Goal: Task Accomplishment & Management: Use online tool/utility

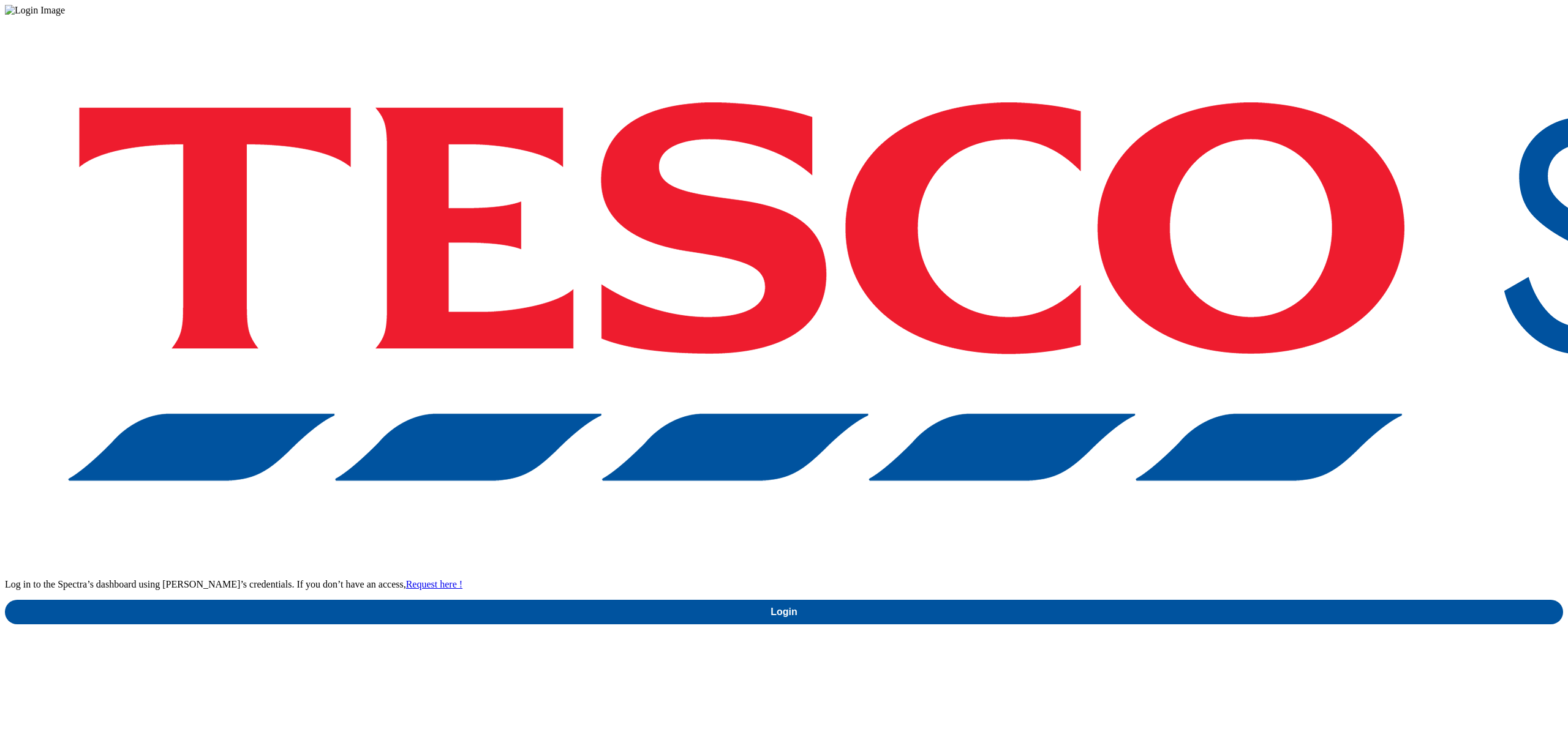
click at [1154, 600] on link "Login" at bounding box center [784, 613] width 1558 height 25
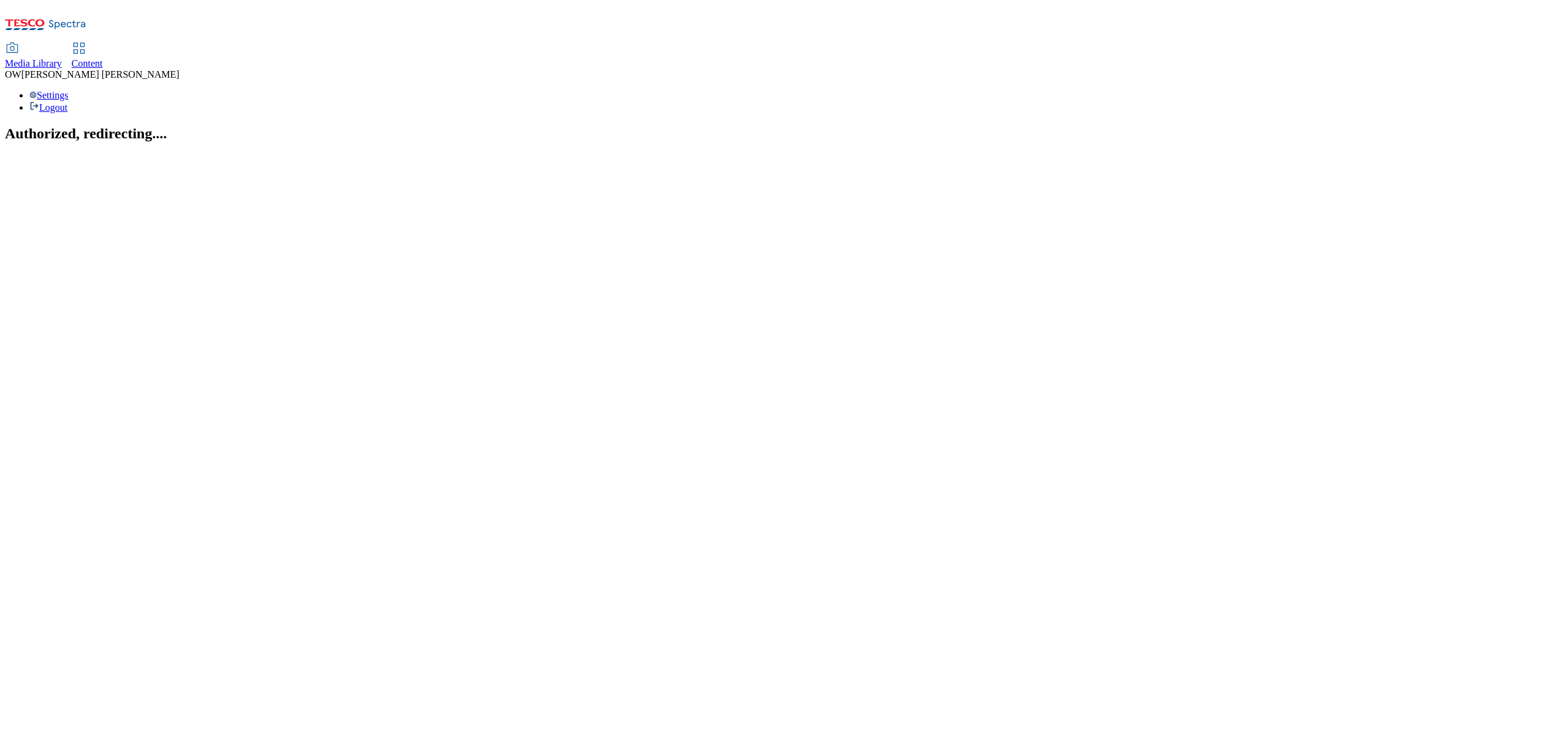
click at [103, 58] on span "Content" at bounding box center [87, 63] width 31 height 10
select select "ghs-[GEOGRAPHIC_DATA]"
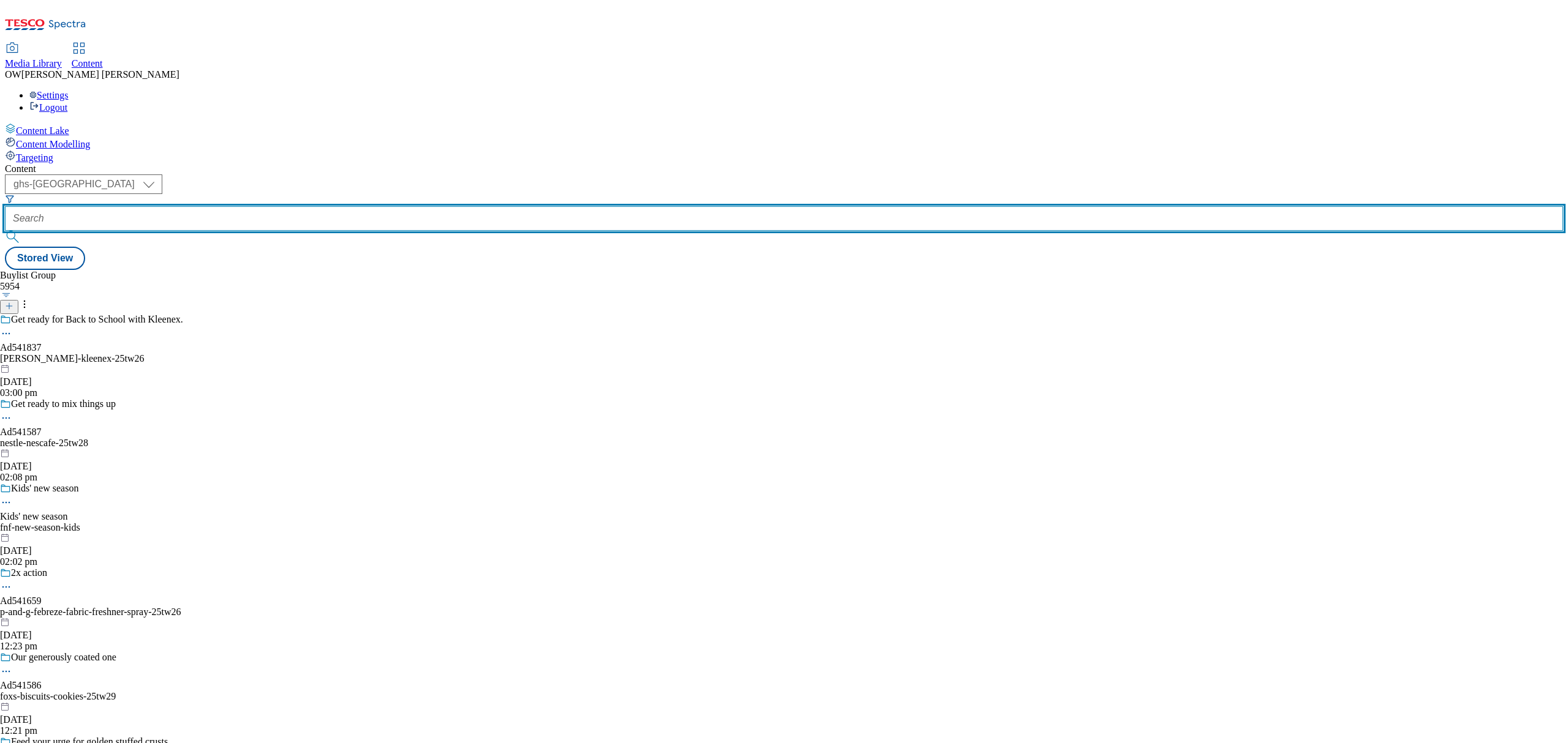
click at [291, 207] on input "text" at bounding box center [784, 219] width 1558 height 25
paste input "britvic-j20-25tw25"
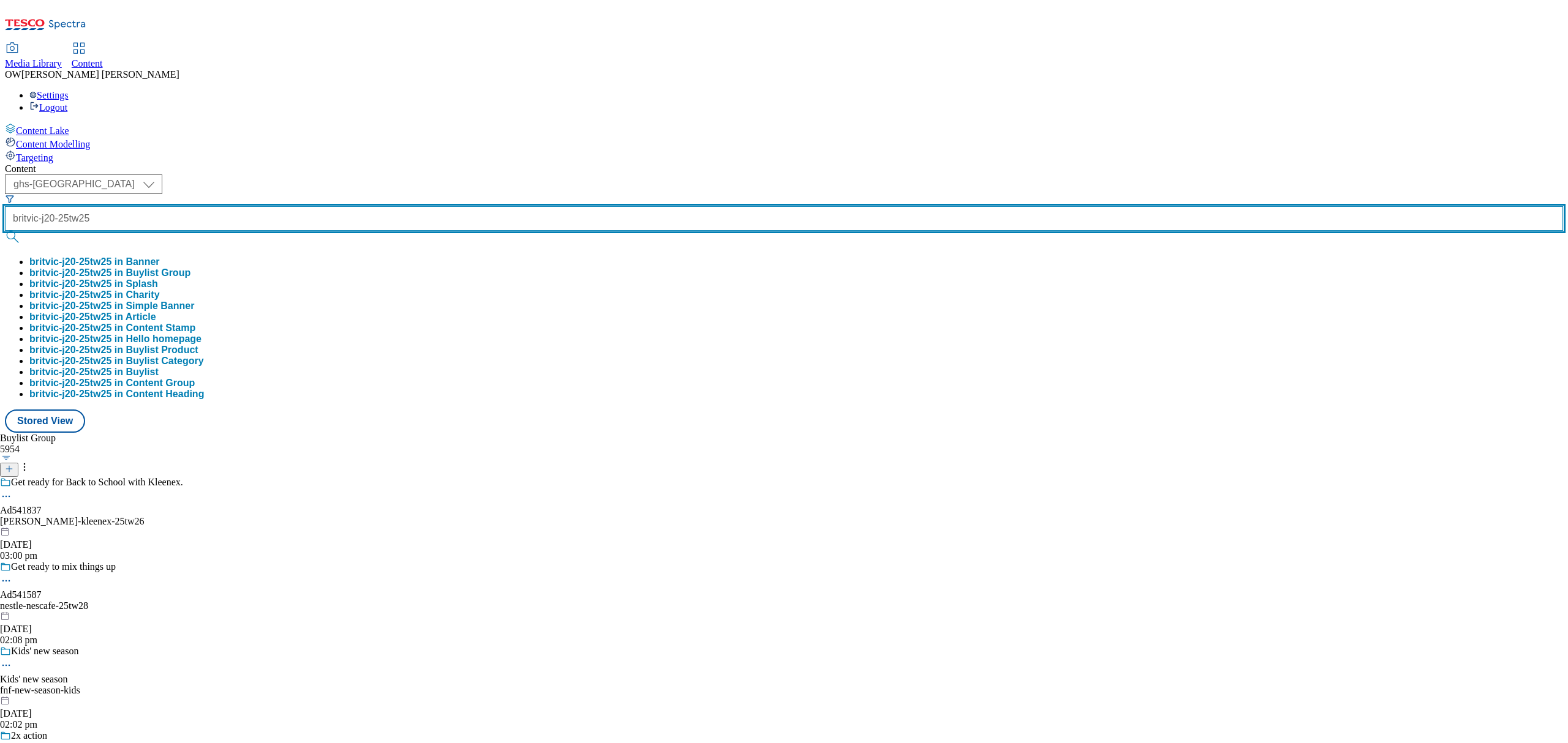
type input "britvic-j20-25tw25"
click at [5, 231] on button "submit" at bounding box center [13, 237] width 17 height 12
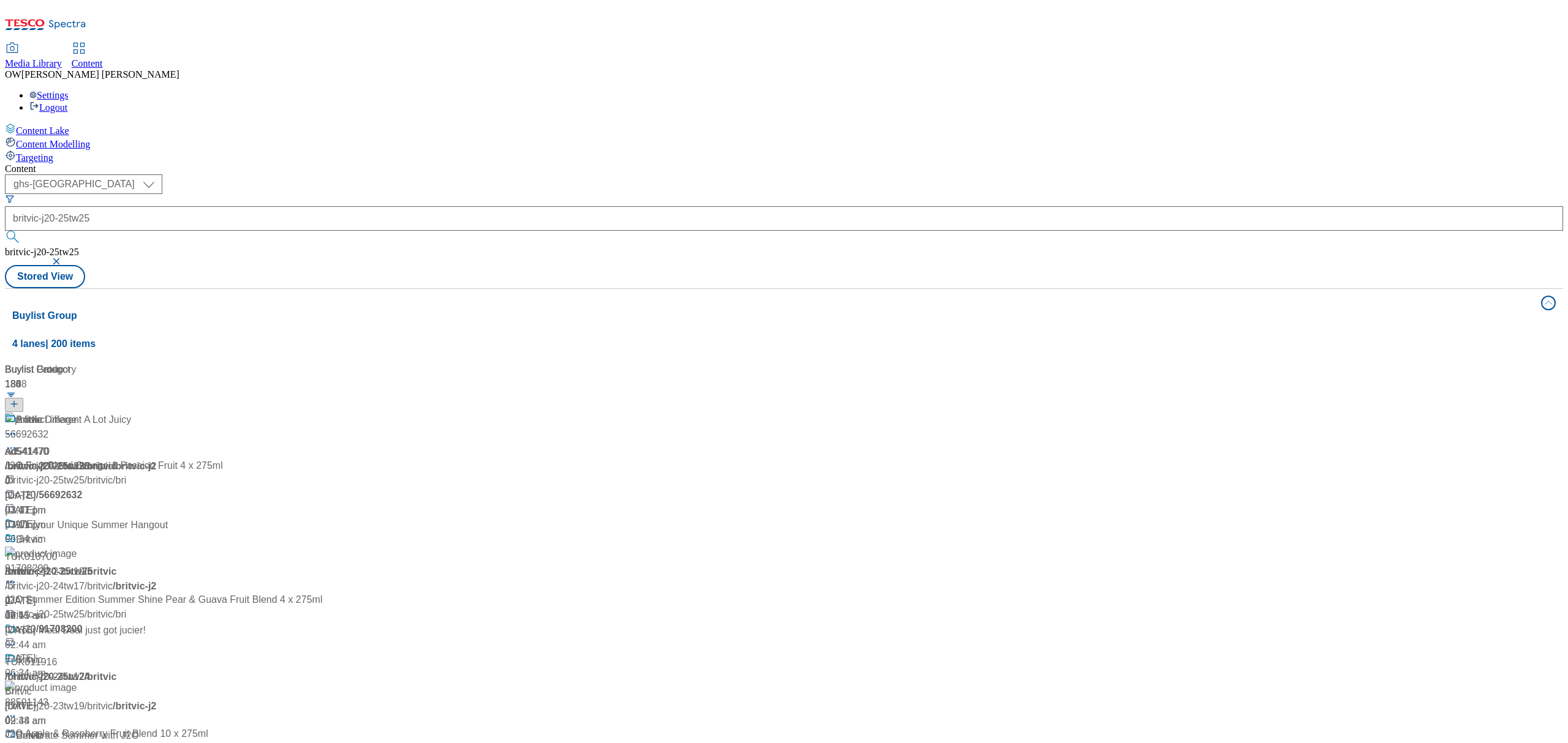
click at [568, 164] on div "Content ( optional ) ghs-roi ghs-uk ghs-uk britvic-j20-25tw25 britvic-j20-25tw2…" at bounding box center [784, 493] width 1558 height 658
click at [131, 412] on div "A little Different A Lot Juicy" at bounding box center [74, 419] width 115 height 15
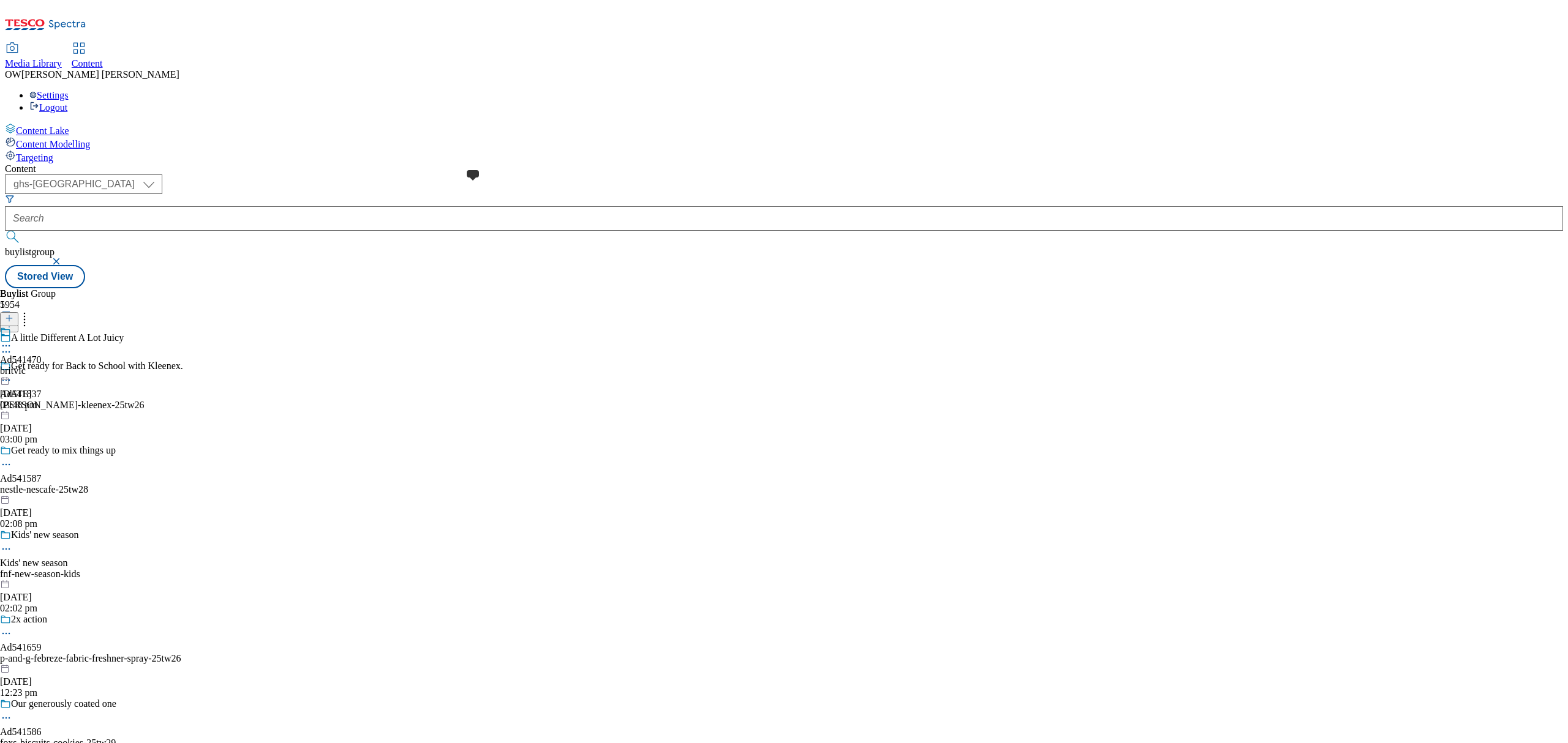
click at [11, 326] on span at bounding box center [11, 332] width 0 height 13
click at [12, 368] on icon at bounding box center [6, 374] width 12 height 12
click at [106, 505] on li "Un-publish" at bounding box center [66, 512] width 82 height 14
click at [12, 368] on icon at bounding box center [6, 374] width 12 height 12
click at [77, 508] on span "Un-publish" at bounding box center [57, 512] width 39 height 9
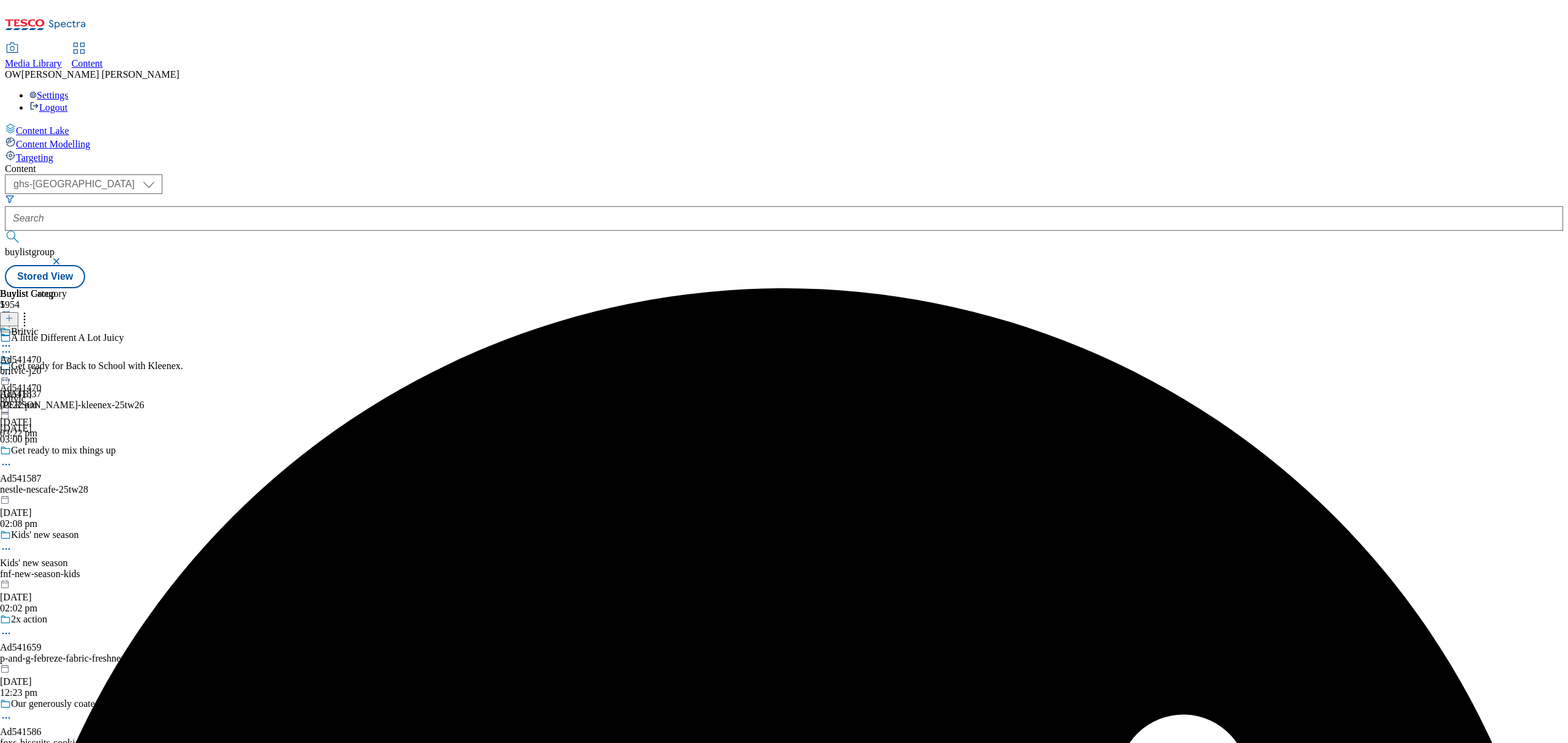
click at [12, 368] on icon at bounding box center [6, 374] width 12 height 12
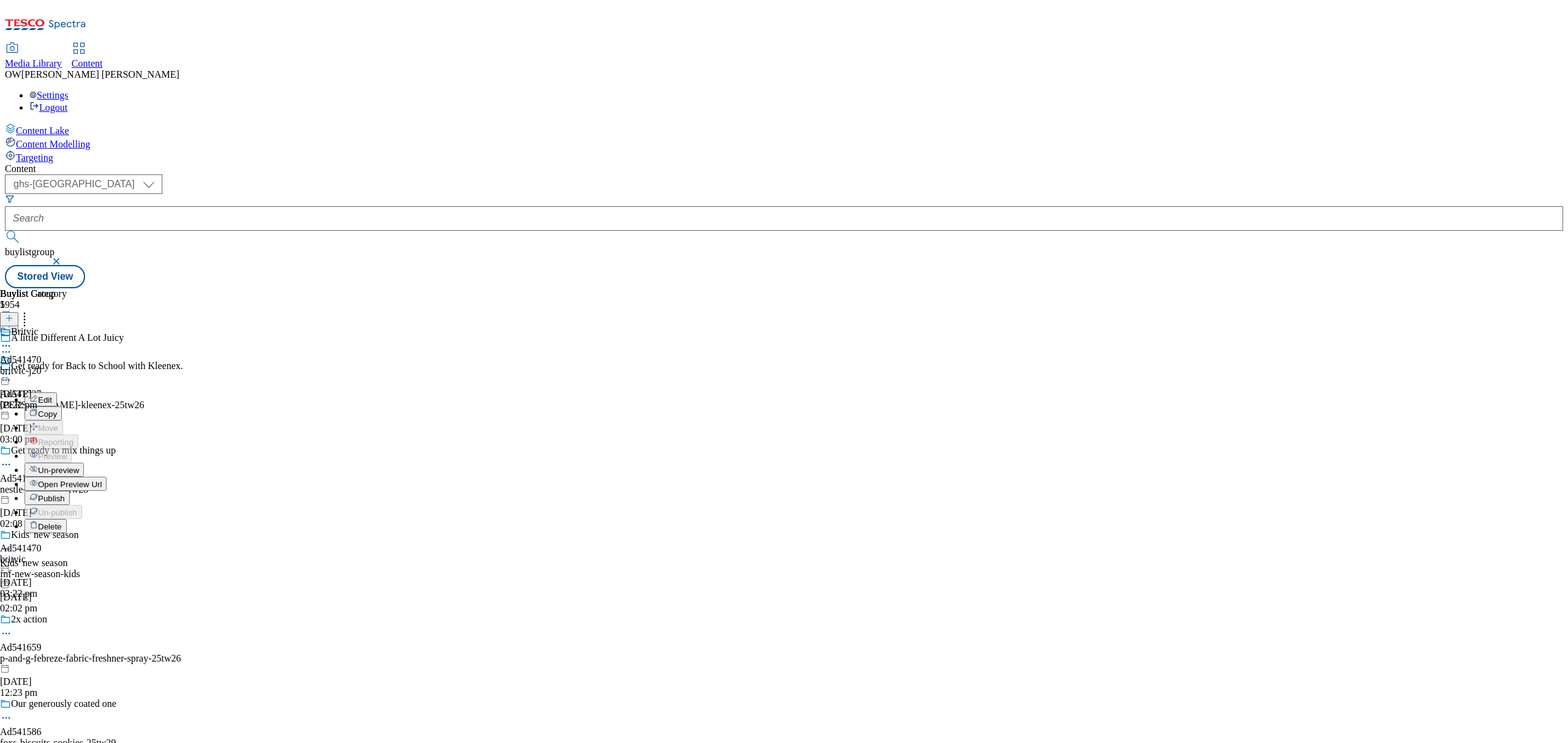
click at [79, 466] on span "Un-preview" at bounding box center [58, 470] width 41 height 9
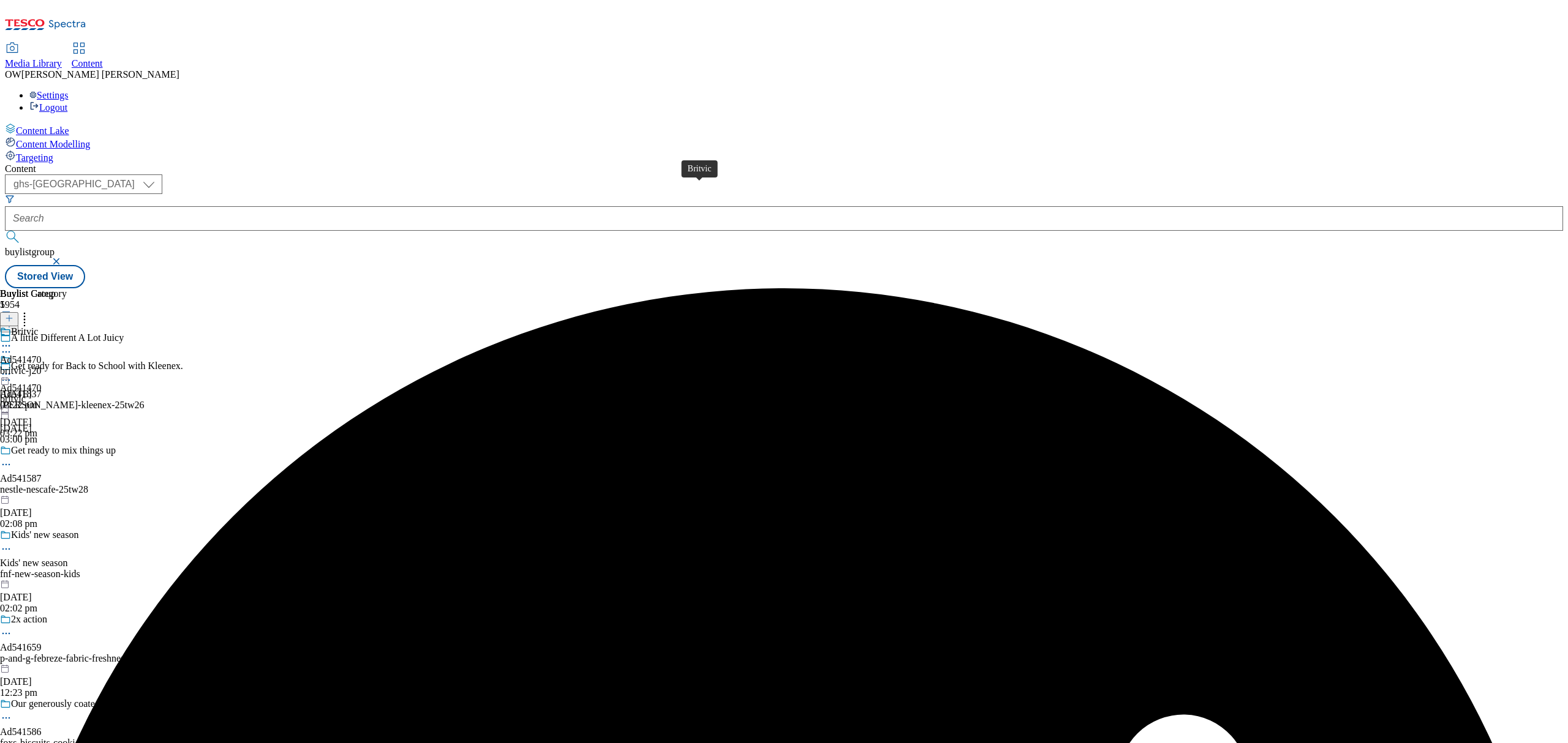
click at [38, 326] on div "Britvic" at bounding box center [24, 332] width 27 height 11
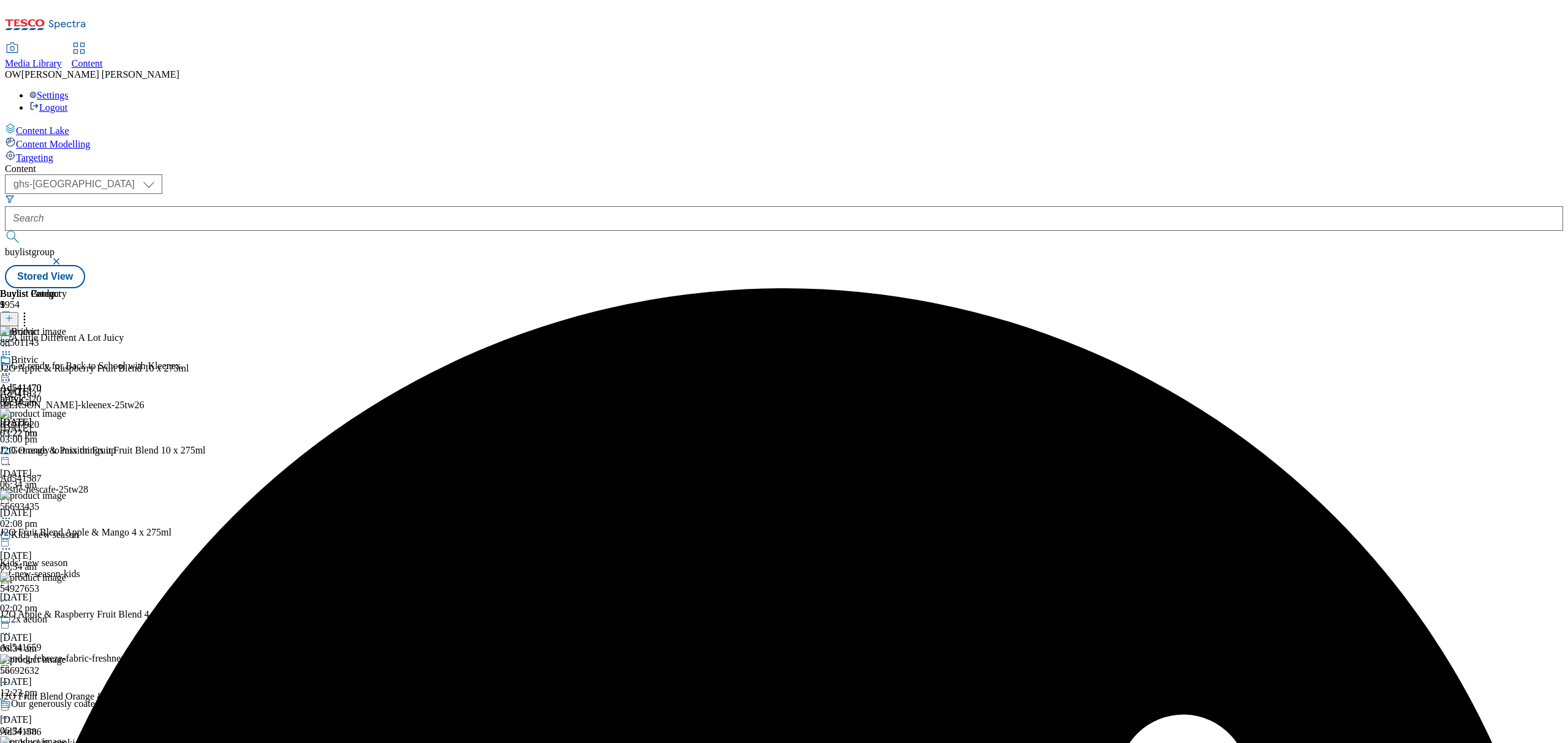
click at [30, 311] on icon at bounding box center [25, 317] width 12 height 12
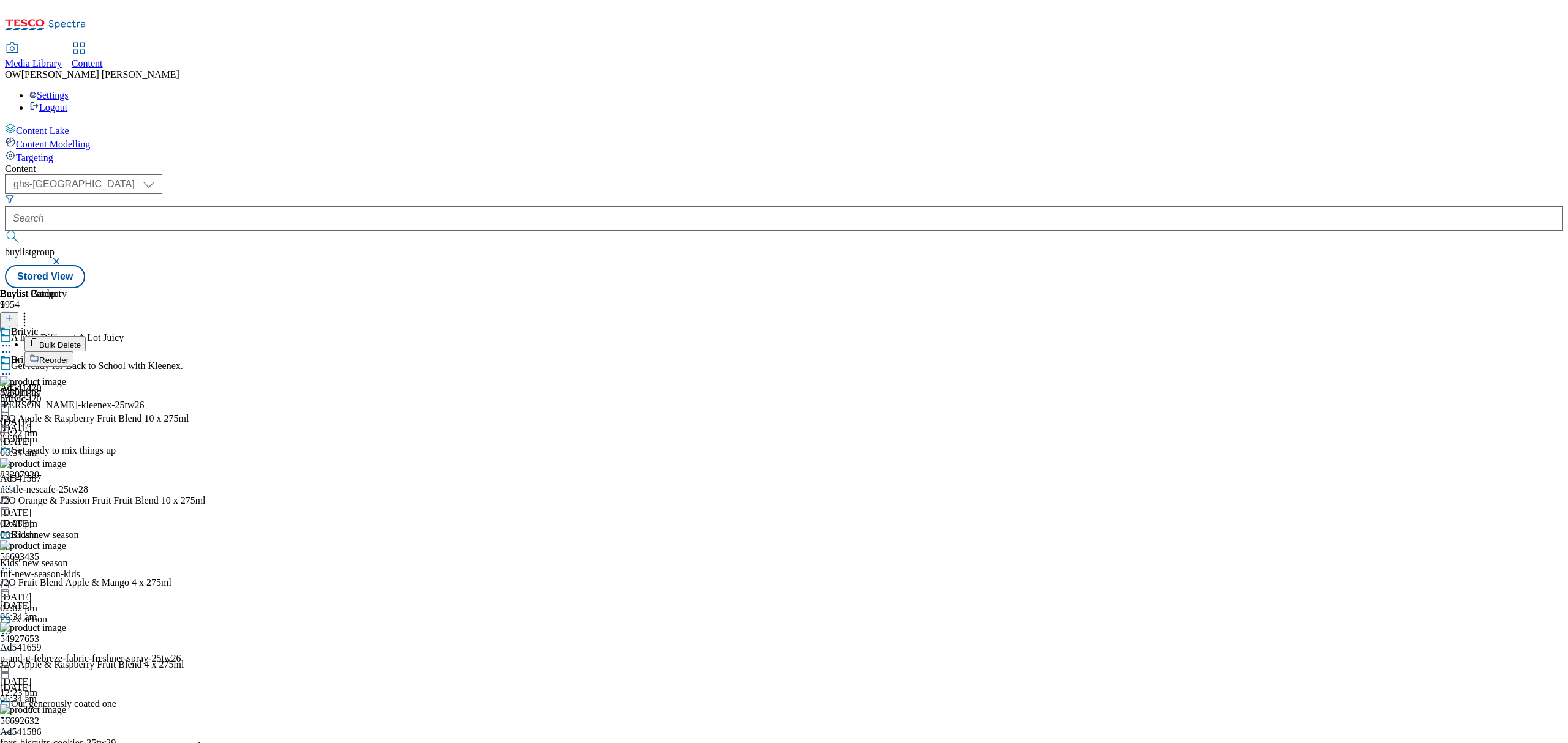
click at [74, 352] on button "Reorder" at bounding box center [49, 359] width 49 height 16
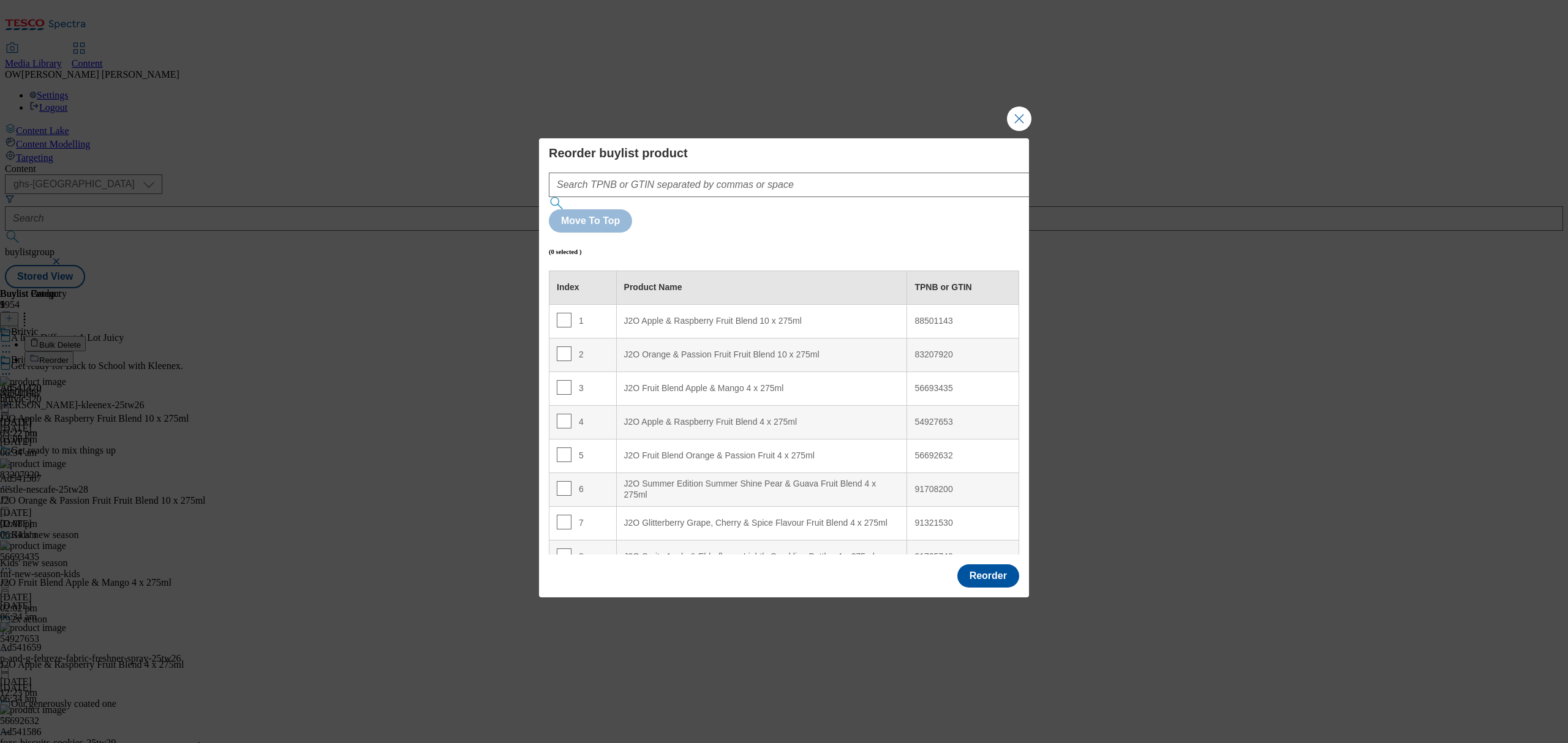
scroll to position [53, 0]
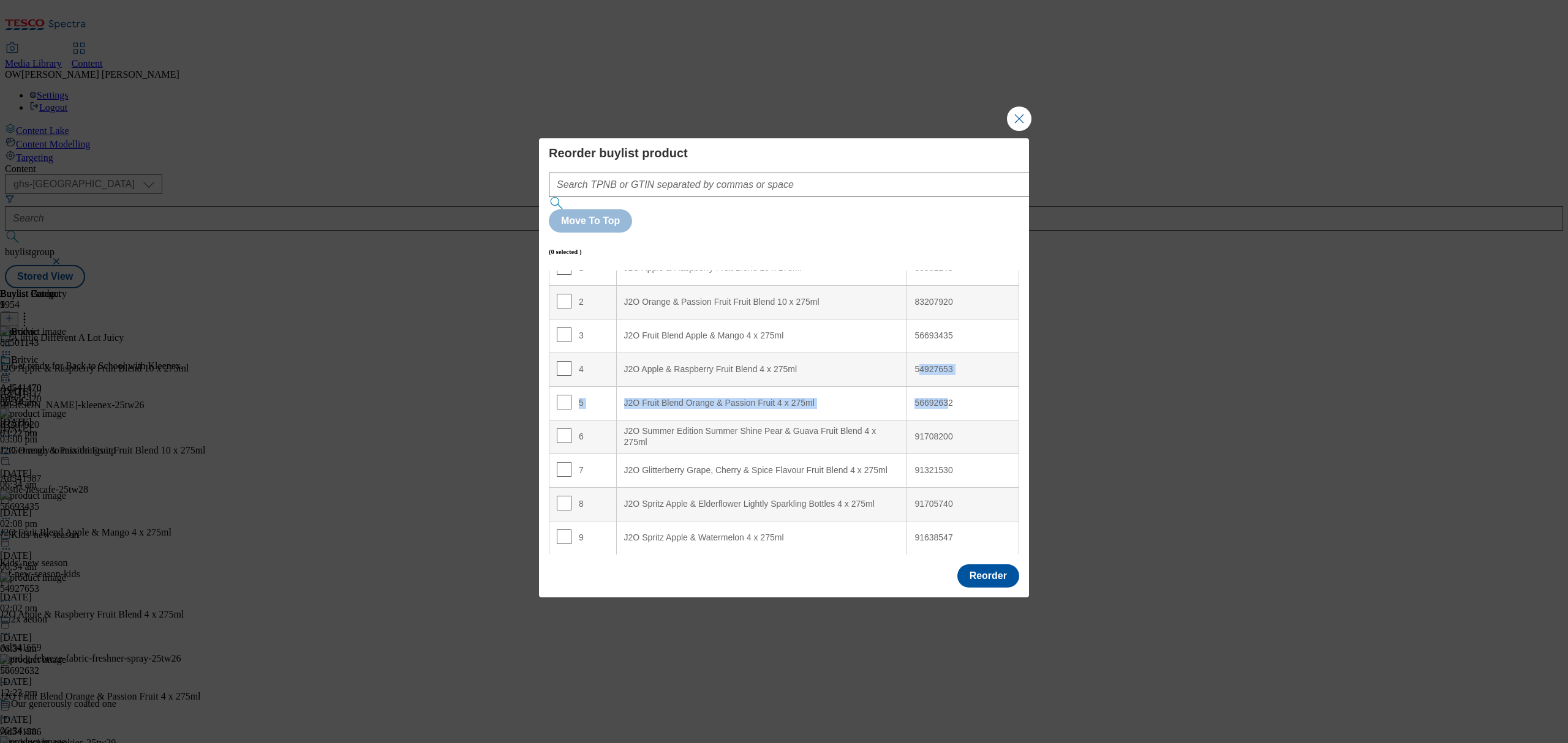
drag, startPoint x: 909, startPoint y: 334, endPoint x: 937, endPoint y: 385, distance: 58.2
click at [937, 385] on tbody "1 J2O Apple & Raspberry Fruit Blend 10 x 275ml 88501143 2 J2O Orange & Passion …" at bounding box center [784, 403] width 470 height 303
click at [958, 352] on td "54927653" at bounding box center [963, 369] width 112 height 33
drag, startPoint x: 963, startPoint y: 302, endPoint x: 905, endPoint y: 300, distance: 58.0
click at [914, 331] on div "56693435" at bounding box center [962, 336] width 97 height 11
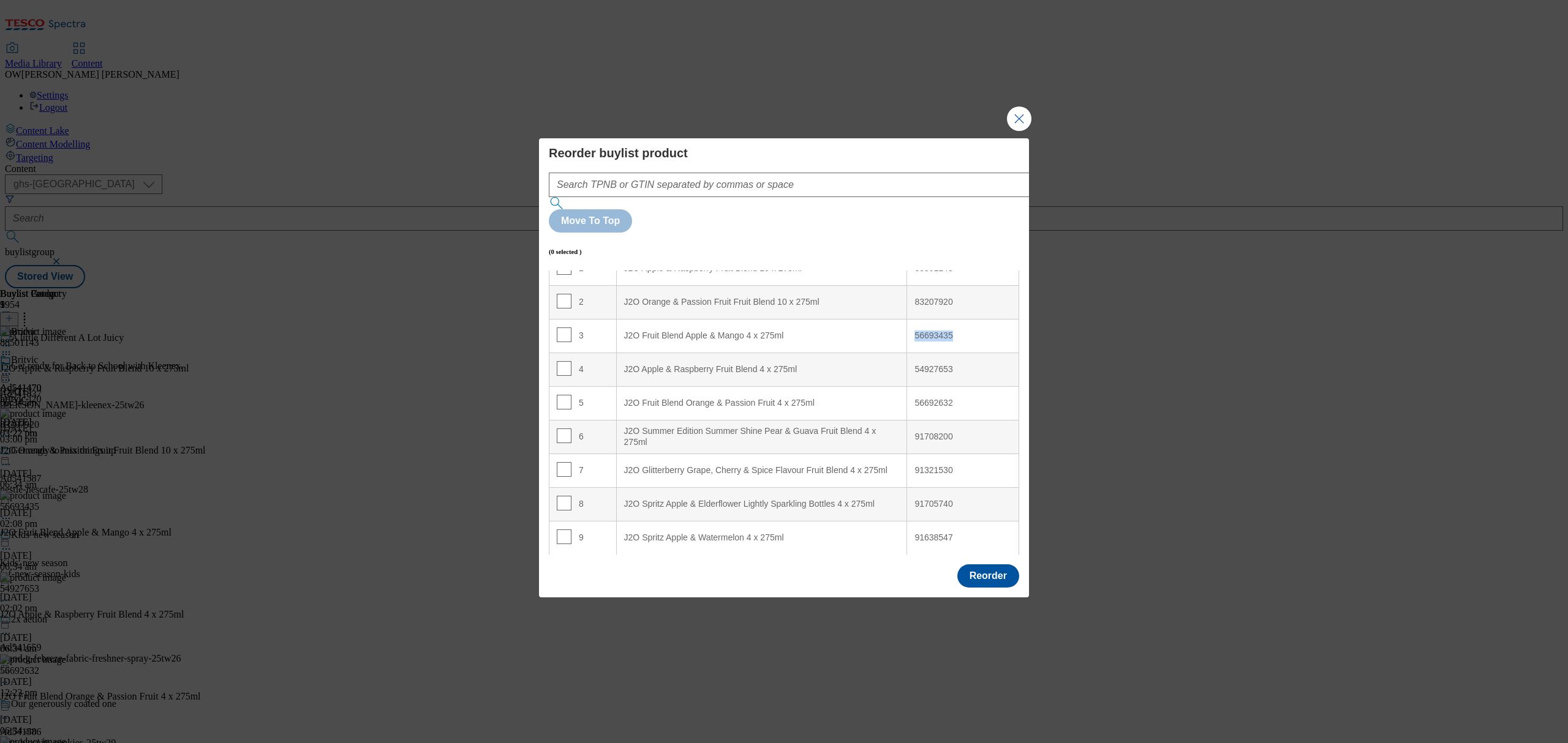
copy div "56693435"
drag, startPoint x: 943, startPoint y: 340, endPoint x: 908, endPoint y: 339, distance: 35.0
click at [908, 352] on td "54927653" at bounding box center [963, 369] width 112 height 33
click at [955, 364] on div "54927653" at bounding box center [962, 370] width 97 height 11
drag, startPoint x: 954, startPoint y: 336, endPoint x: 898, endPoint y: 337, distance: 56.0
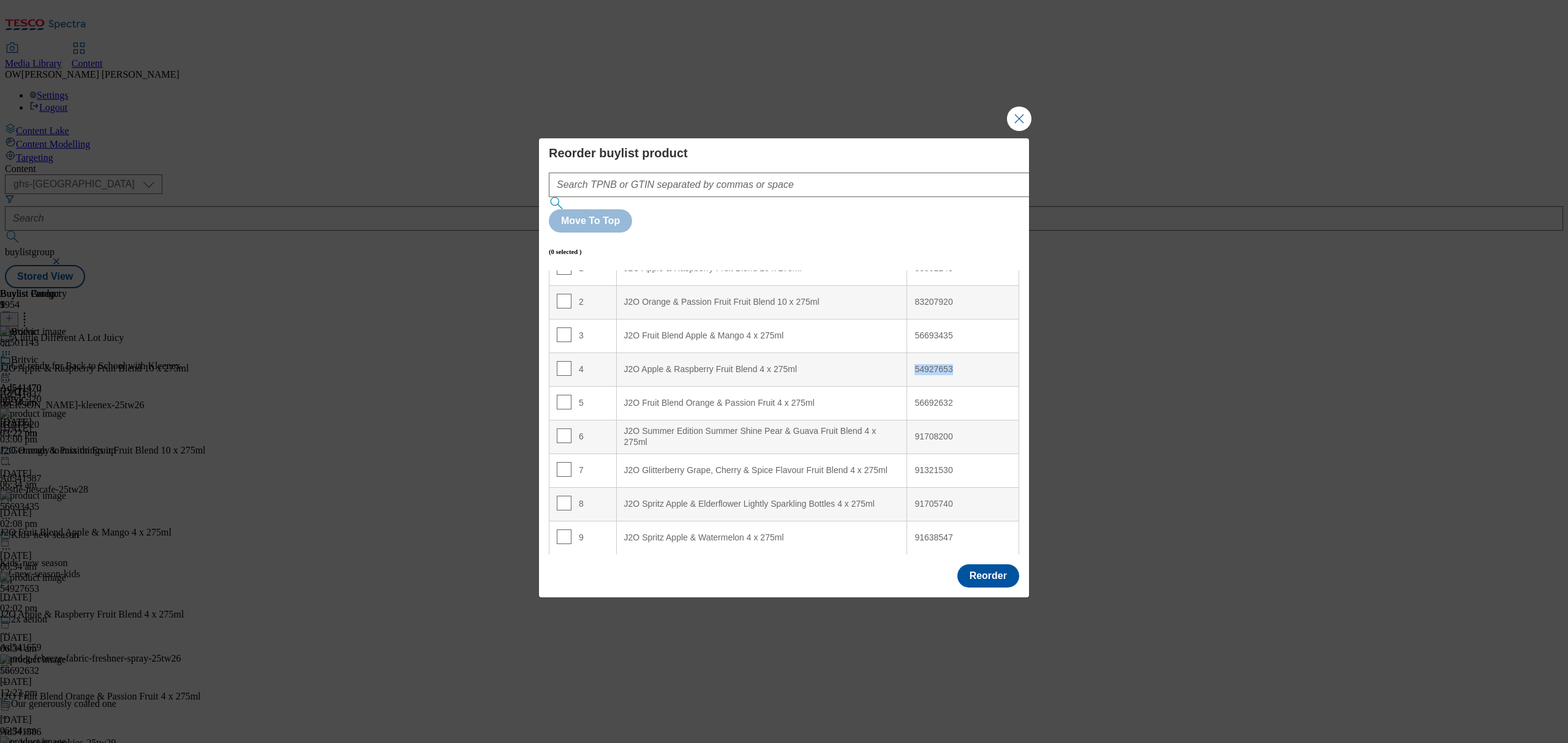
click at [907, 352] on td "54927653" at bounding box center [963, 369] width 112 height 33
copy div "54927653"
drag, startPoint x: 991, startPoint y: 378, endPoint x: 905, endPoint y: 378, distance: 86.0
click at [907, 387] on td "56692632" at bounding box center [963, 403] width 112 height 33
copy div "56692632"
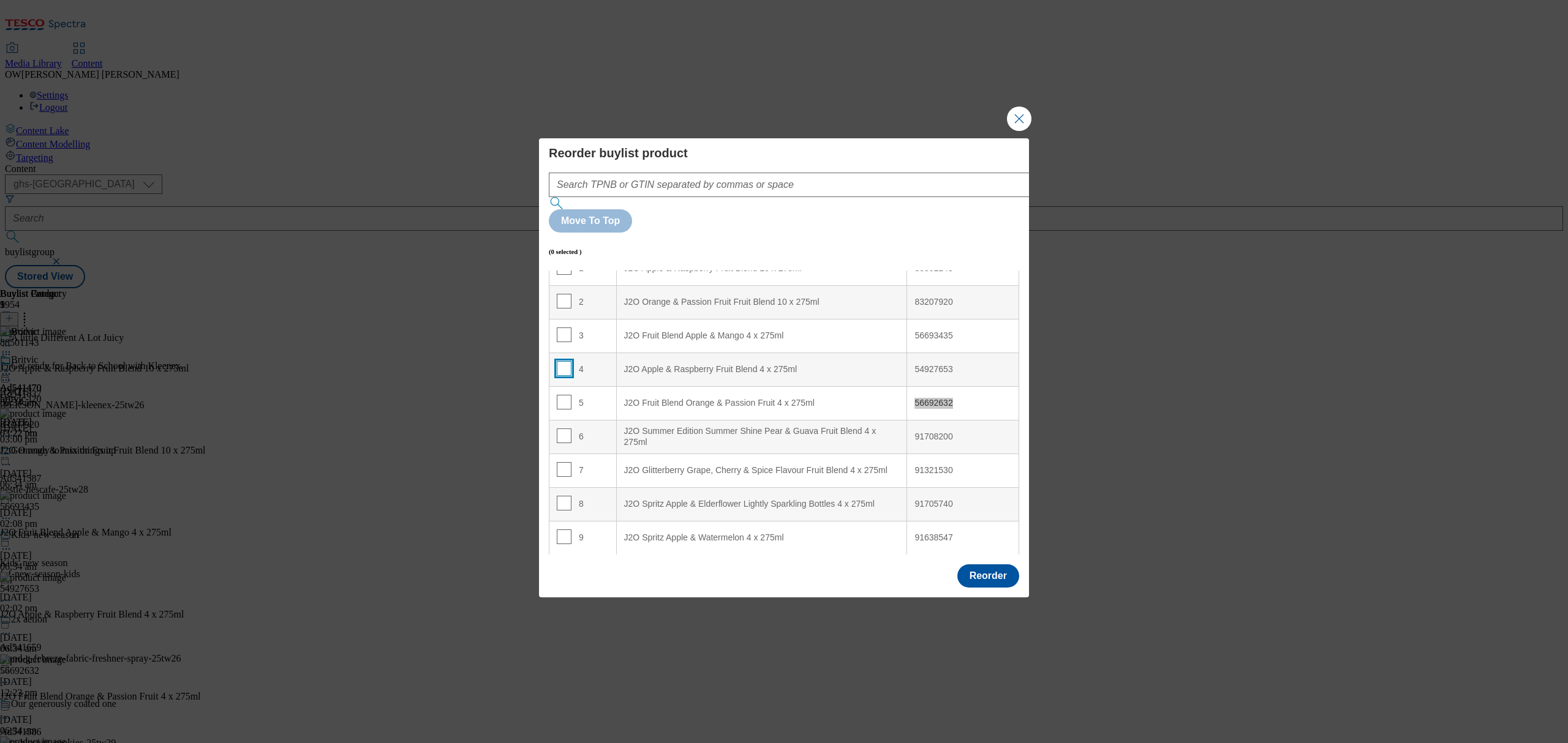
click at [566, 361] on input "Modal" at bounding box center [564, 368] width 15 height 15
checkbox input "true"
click at [561, 328] on input "Modal" at bounding box center [564, 335] width 15 height 15
checkbox input "true"
click at [578, 387] on td "5" at bounding box center [582, 403] width 68 height 33
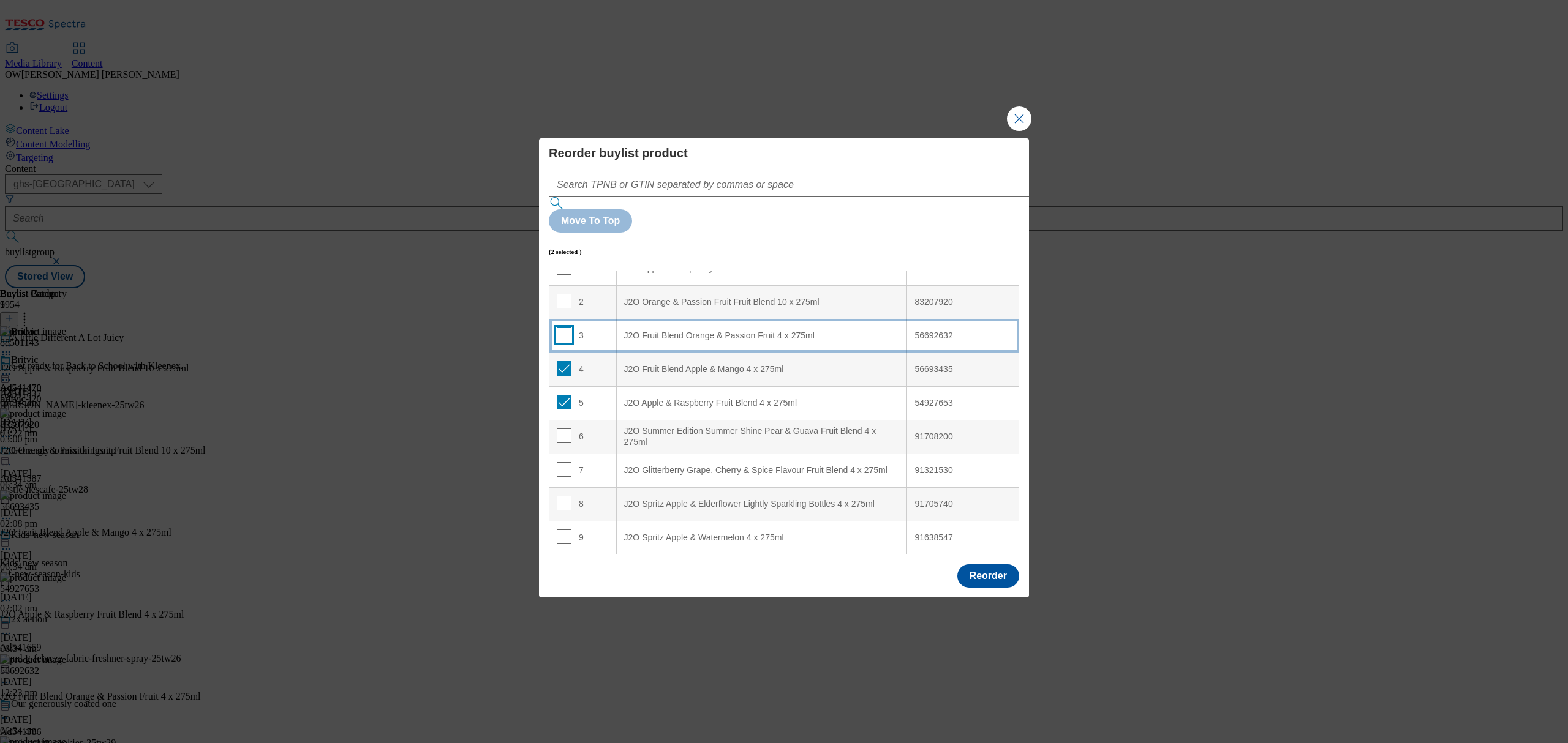
click at [566, 328] on input "Modal" at bounding box center [564, 335] width 15 height 15
checkbox input "true"
drag, startPoint x: 608, startPoint y: 355, endPoint x: 614, endPoint y: 317, distance: 38.5
click at [615, 307] on tbody "1 J2O Apple & Raspberry Fruit Blend 10 x 275ml 88501143 2 J2O Orange & Passion …" at bounding box center [784, 403] width 470 height 303
click at [674, 398] on div "J2O Apple & Raspberry Fruit Blend 4 x 275ml" at bounding box center [761, 404] width 276 height 11
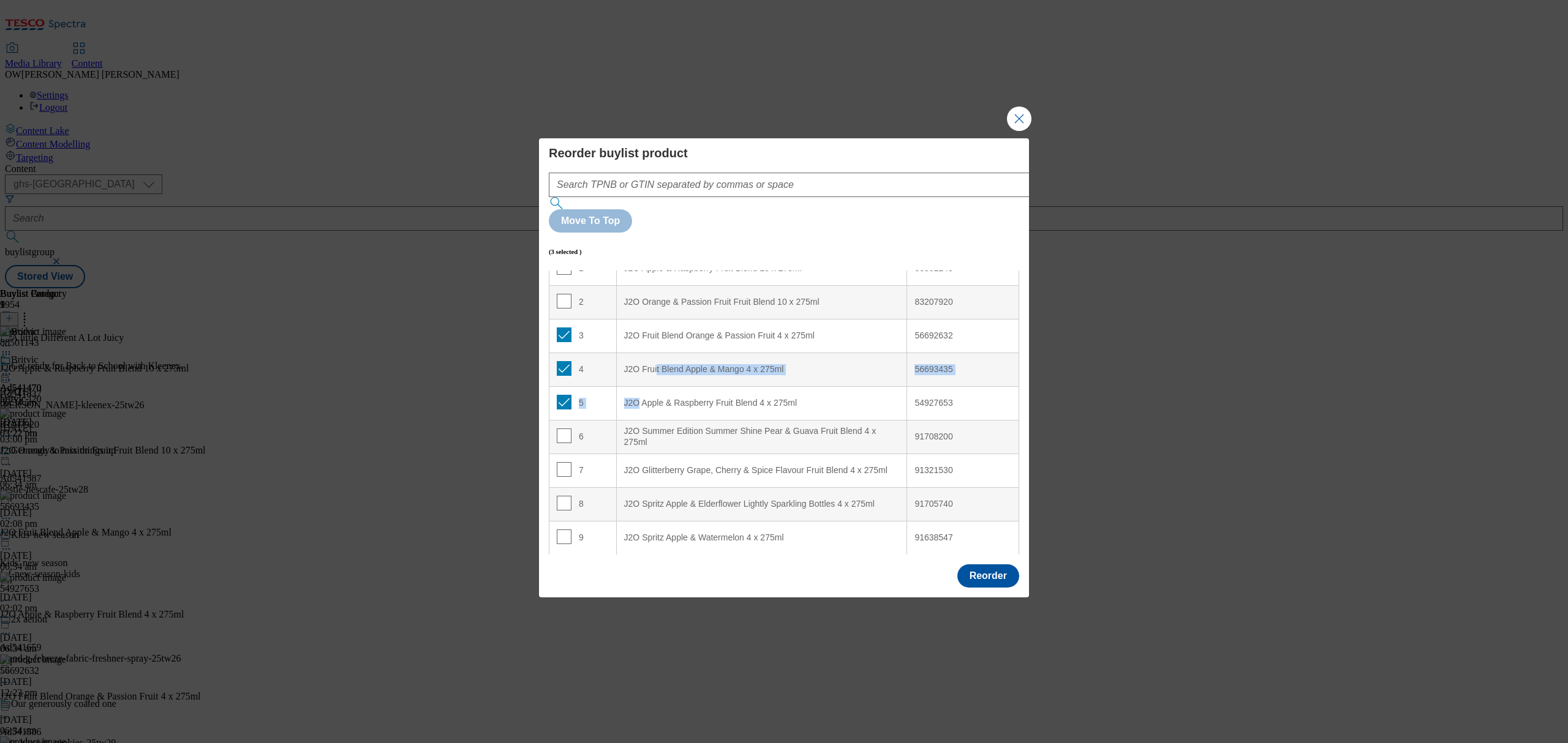
drag, startPoint x: 638, startPoint y: 370, endPoint x: 655, endPoint y: 334, distance: 39.8
click at [655, 334] on tbody "1 J2O Apple & Raspberry Fruit Blend 10 x 275ml 88501143 2 J2O Orange & Passion …" at bounding box center [784, 403] width 470 height 303
click at [692, 398] on div "J2O Apple & Raspberry Fruit Blend 4 x 275ml" at bounding box center [761, 404] width 276 height 11
click at [997, 564] on button "Reorder" at bounding box center [988, 576] width 62 height 23
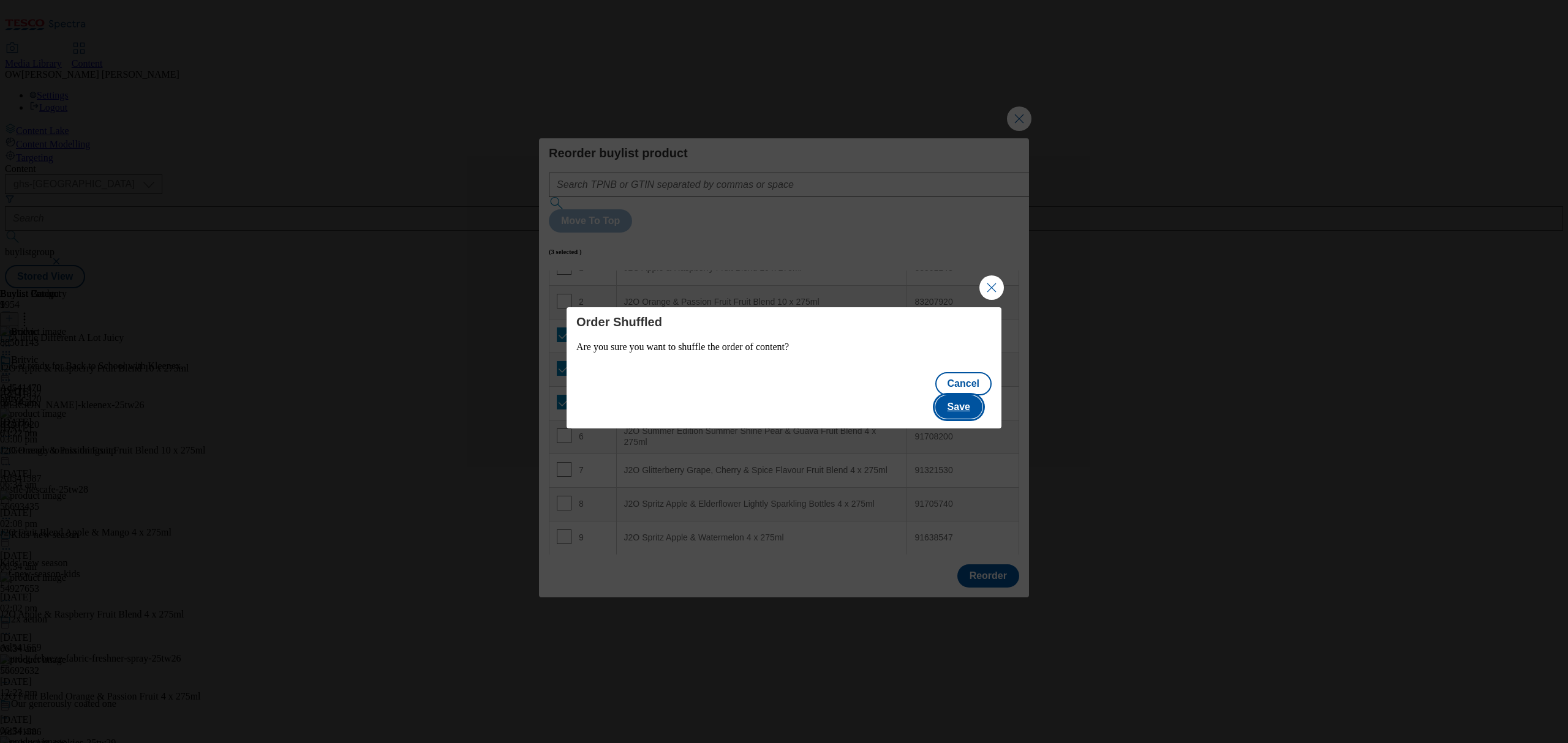
click at [961, 395] on button "Save" at bounding box center [958, 407] width 47 height 23
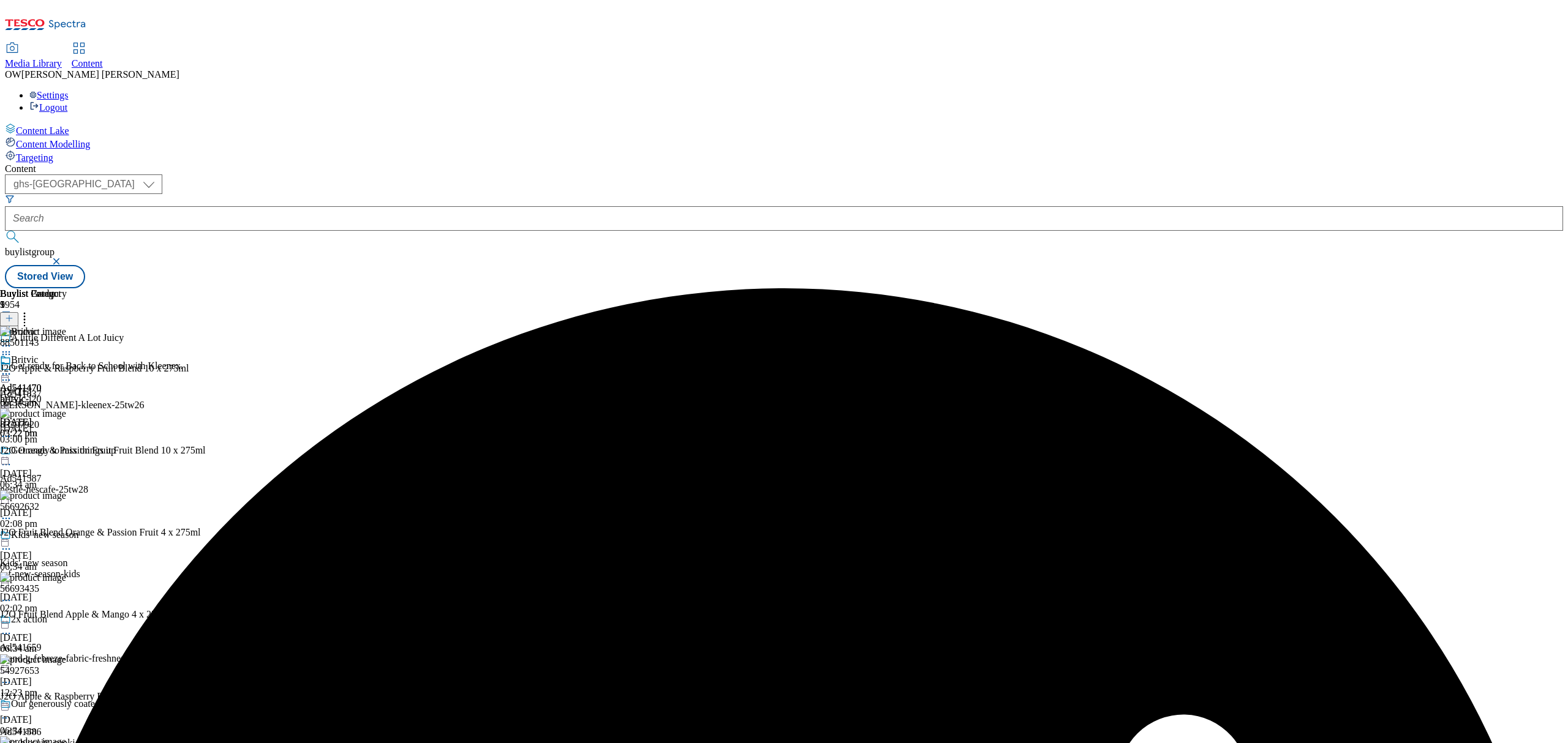
click at [12, 368] on icon at bounding box center [6, 374] width 12 height 12
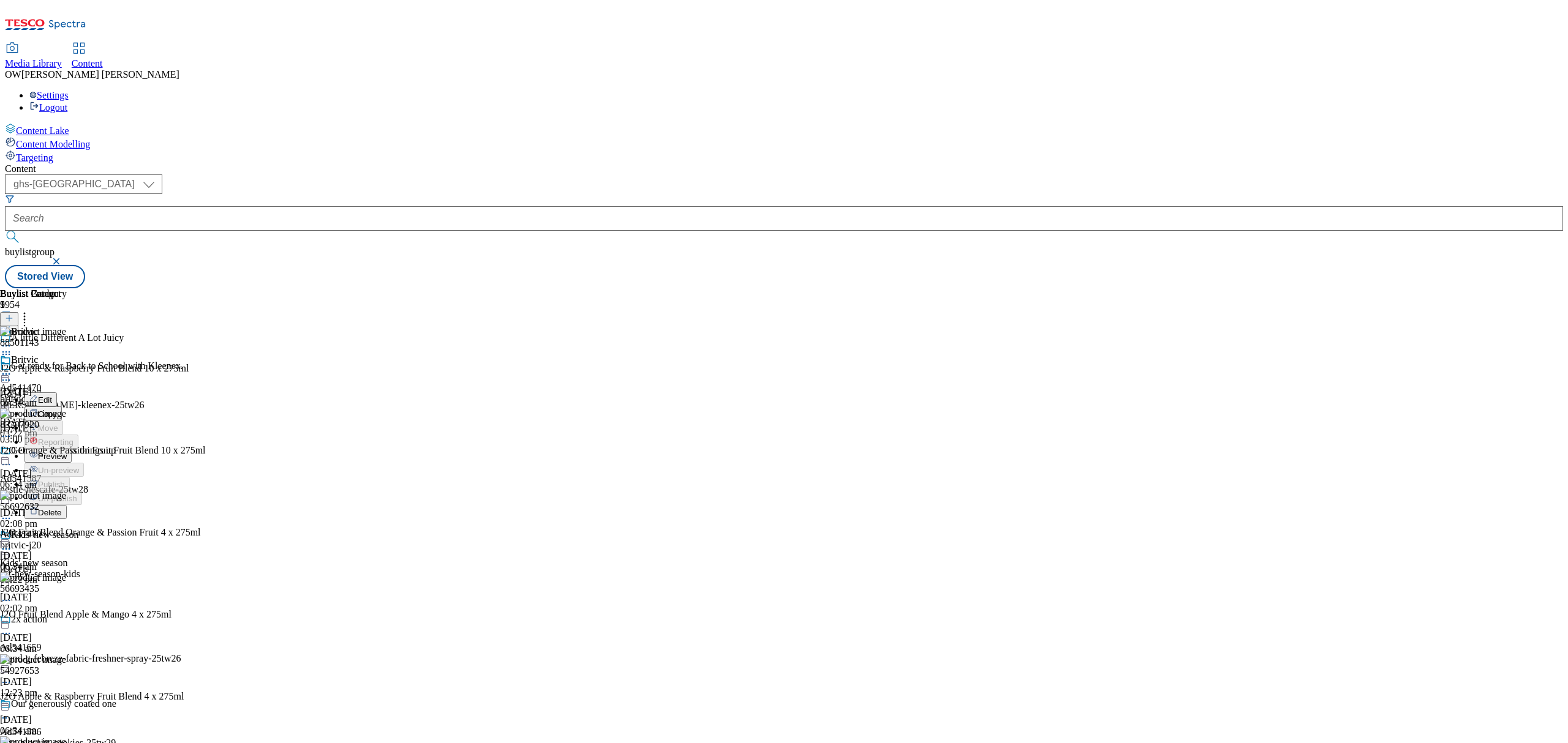
click at [84, 449] on li "Preview" at bounding box center [54, 456] width 59 height 14
click at [12, 368] on icon at bounding box center [6, 374] width 12 height 12
click at [67, 452] on span "Preview" at bounding box center [52, 457] width 29 height 9
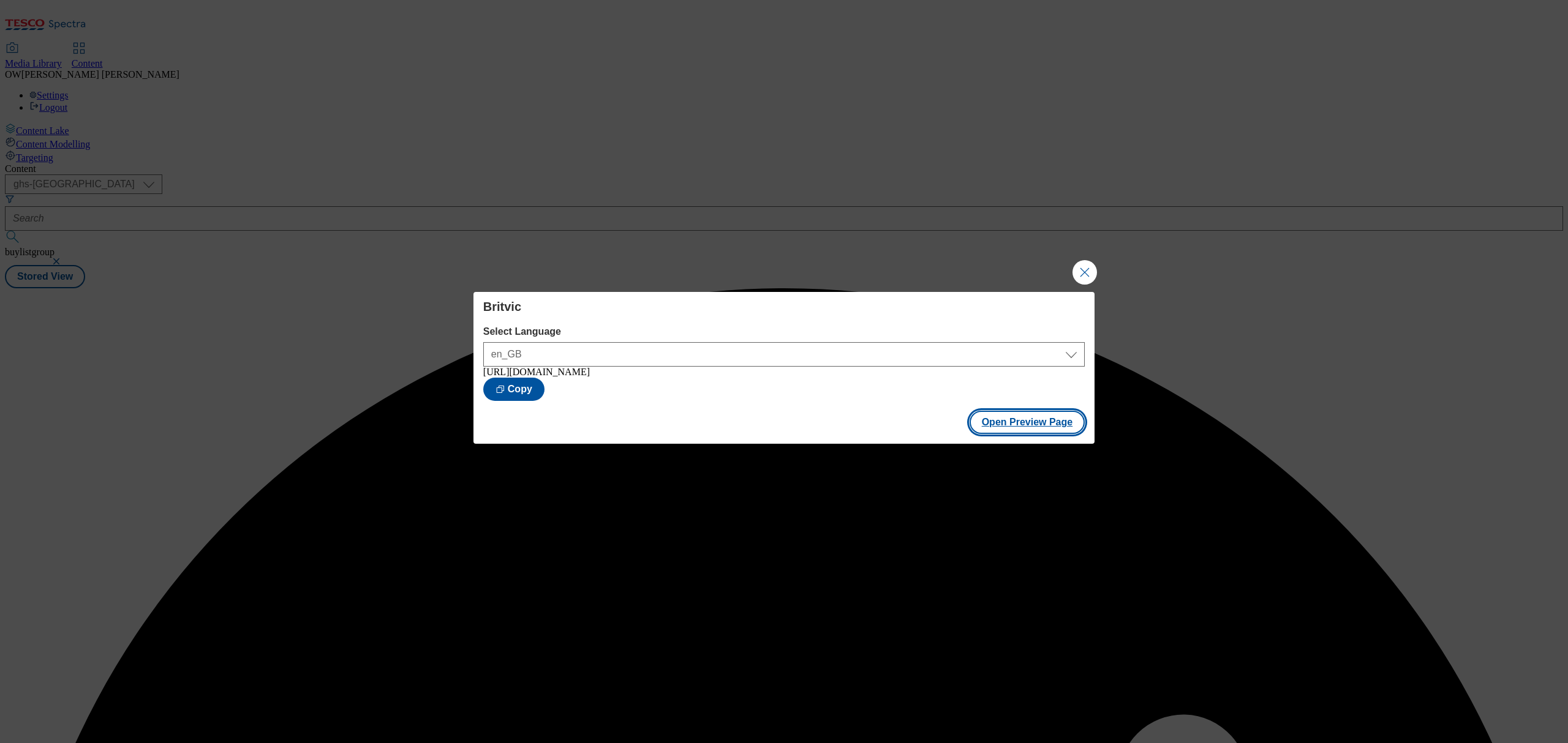
click at [1012, 427] on button "Open Preview Page" at bounding box center [1027, 422] width 116 height 23
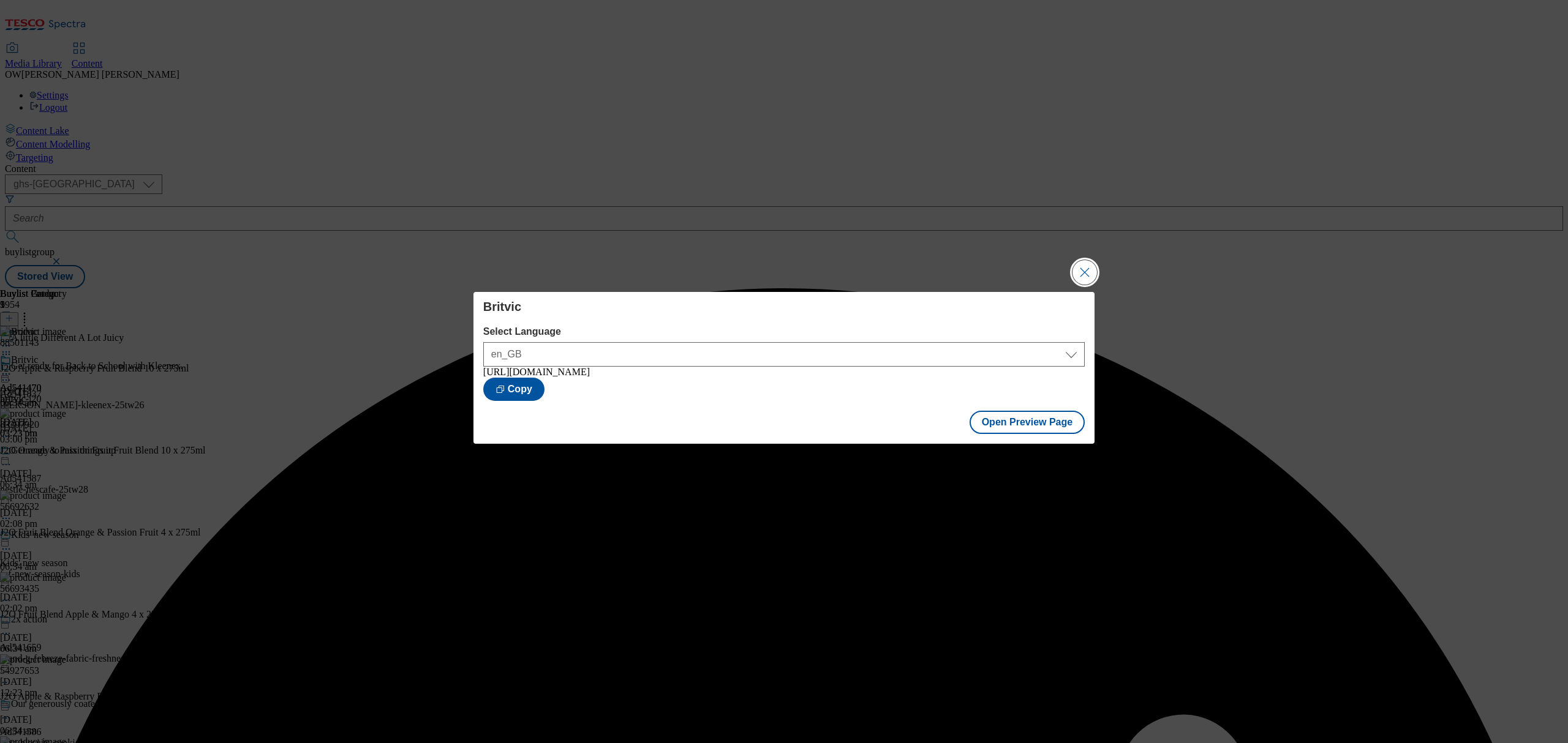
click at [1090, 268] on button "Close Modal" at bounding box center [1085, 273] width 25 height 25
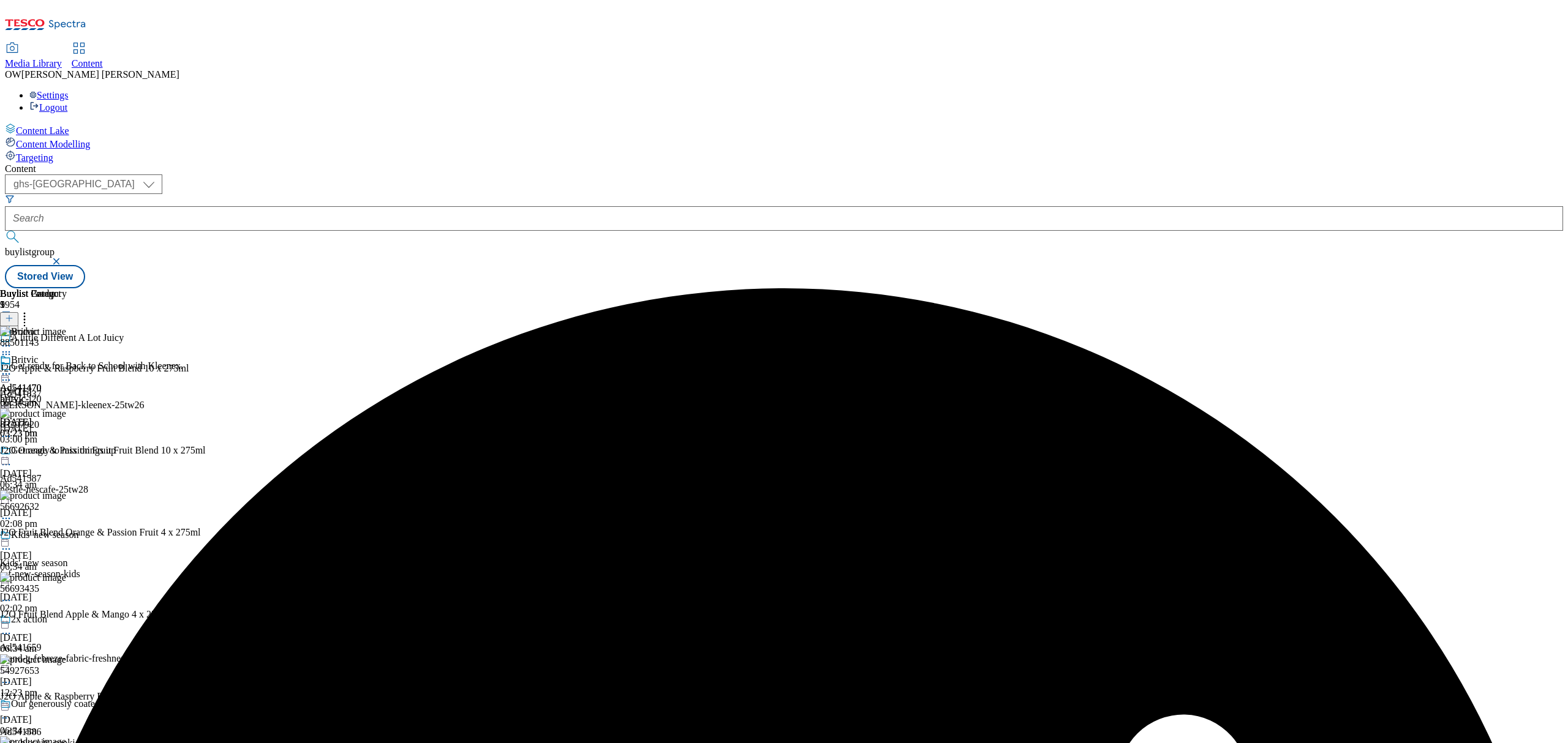
click at [12, 368] on icon at bounding box center [6, 374] width 12 height 12
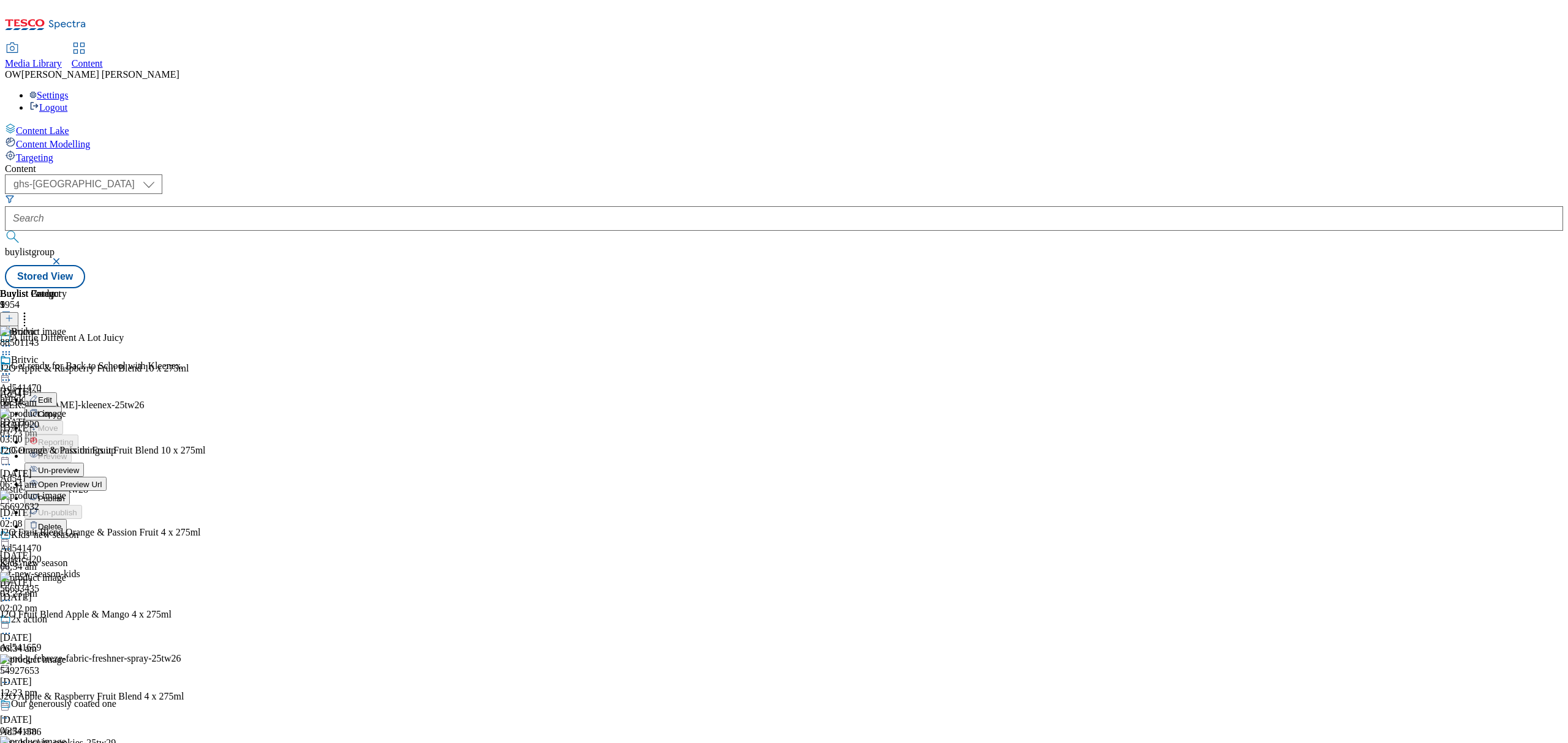
click at [79, 466] on span "Un-preview" at bounding box center [58, 470] width 41 height 9
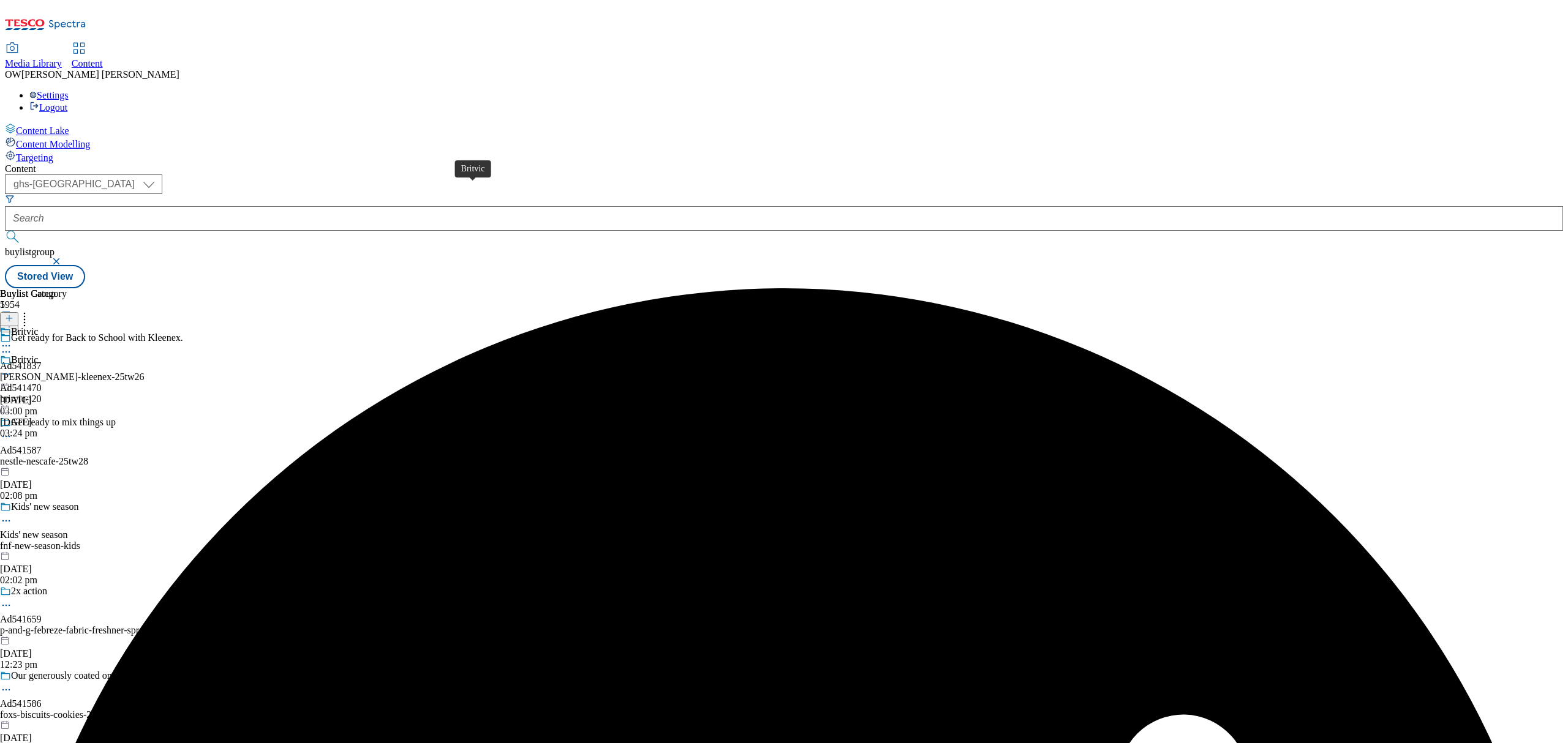
click at [67, 355] on div "Britvic Ad541470 britvic-j20 13 Aug 2025 03:24 pm" at bounding box center [33, 397] width 67 height 85
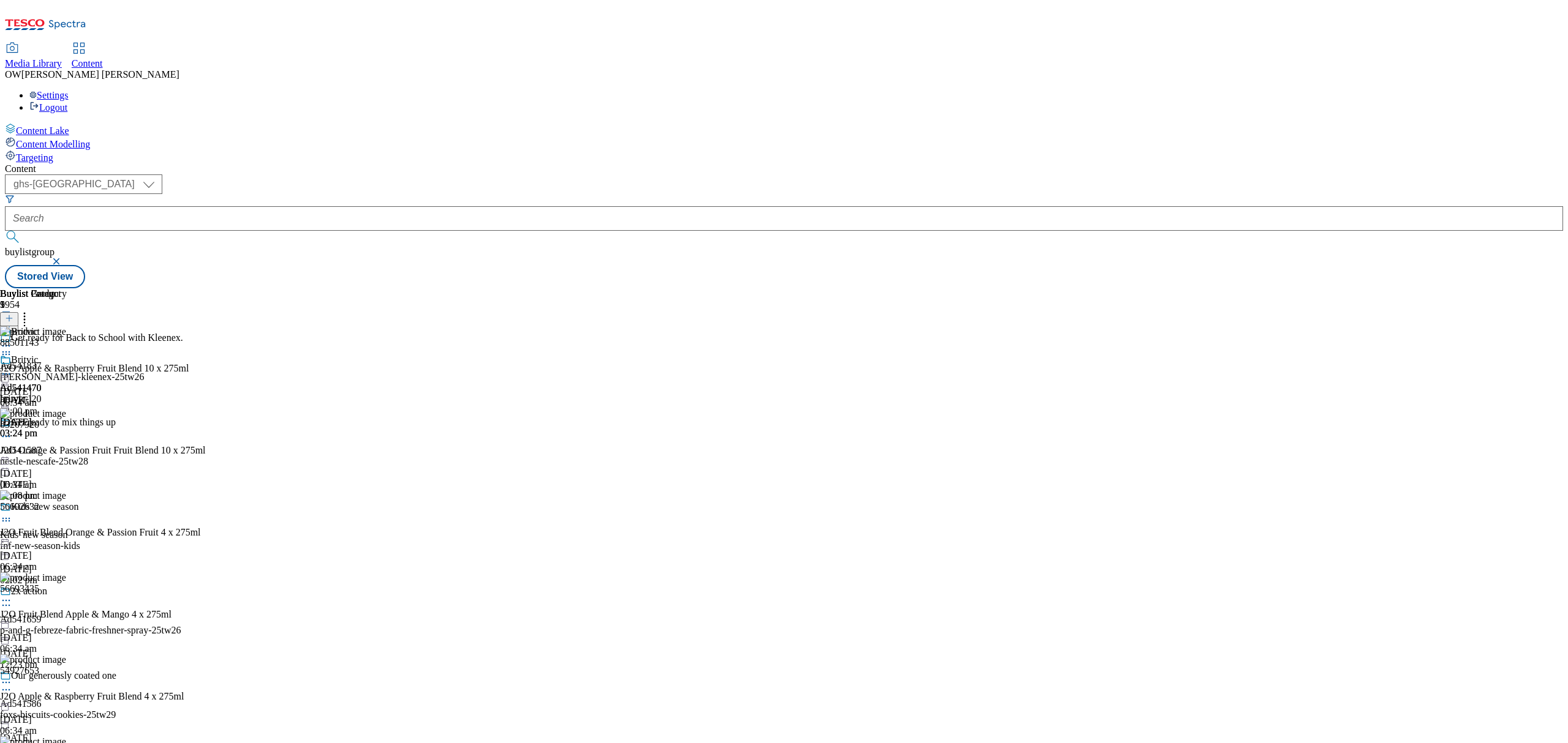
click at [12, 368] on icon at bounding box center [6, 374] width 12 height 12
click at [30, 311] on icon at bounding box center [25, 317] width 12 height 12
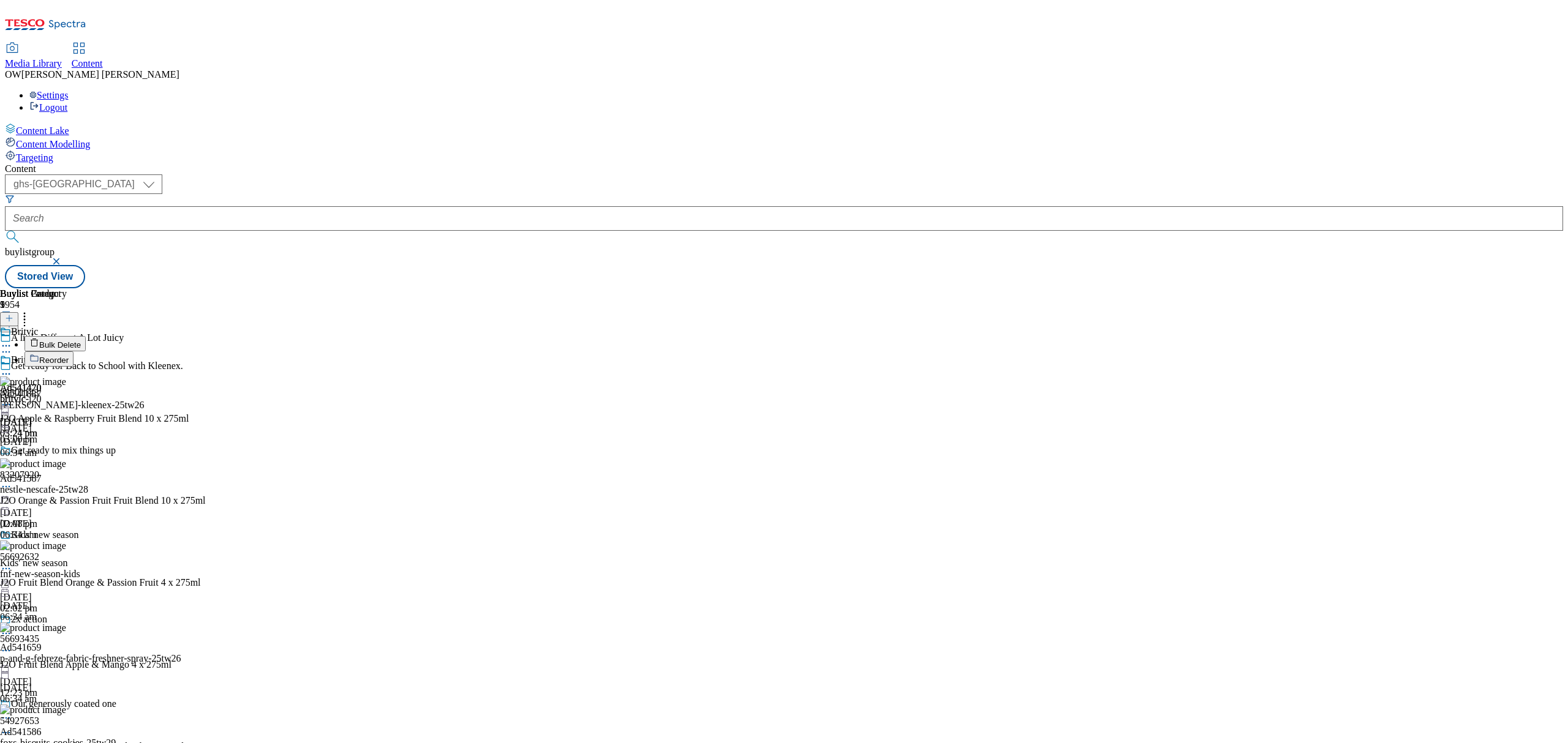
click at [81, 340] on span "Bulk Delete" at bounding box center [60, 345] width 42 height 9
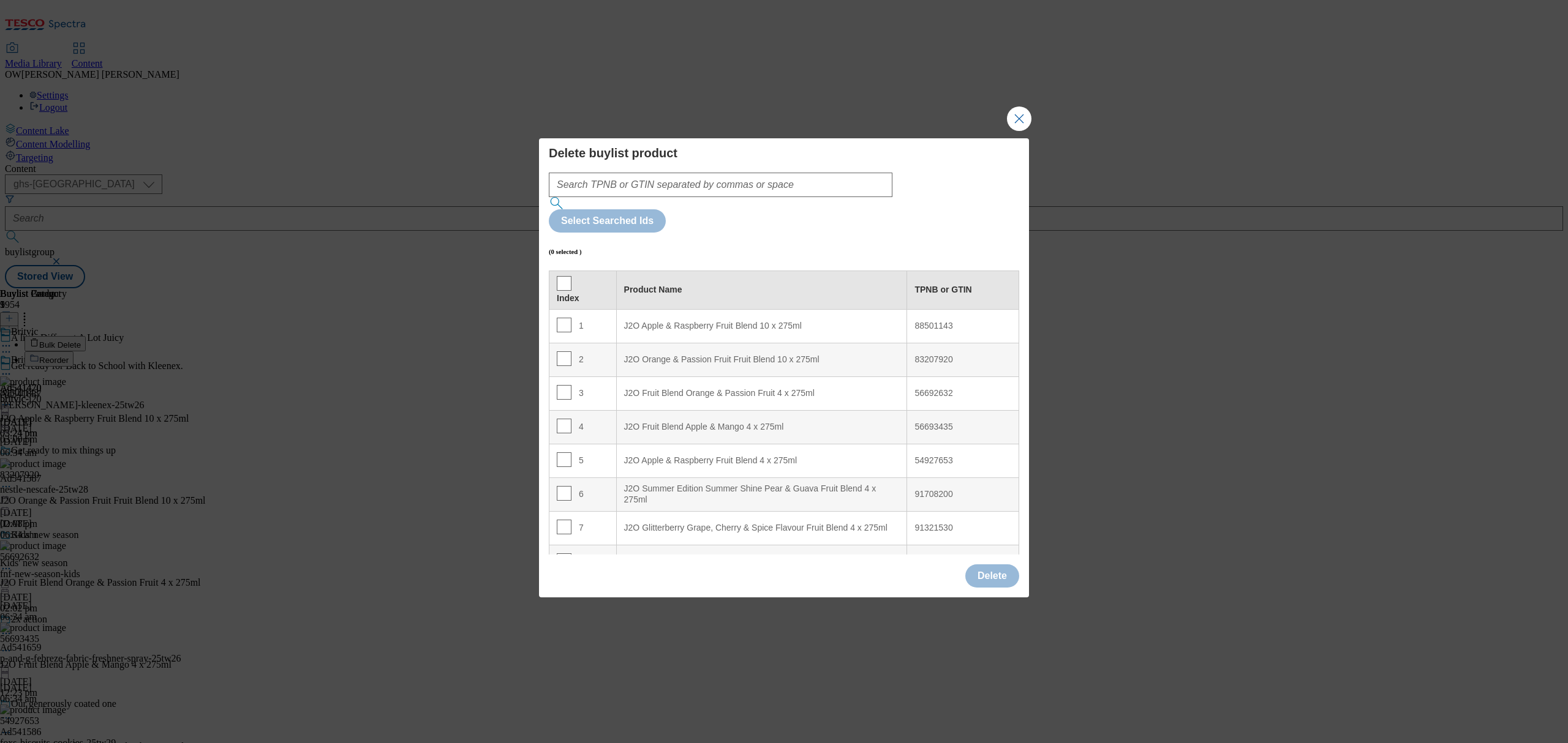
click at [563, 377] on td "3" at bounding box center [582, 393] width 68 height 33
click at [561, 385] on input "Modal" at bounding box center [564, 392] width 15 height 15
checkbox input "true"
click at [561, 410] on td "4" at bounding box center [582, 426] width 68 height 33
click at [565, 453] on input "Modal" at bounding box center [564, 460] width 15 height 15
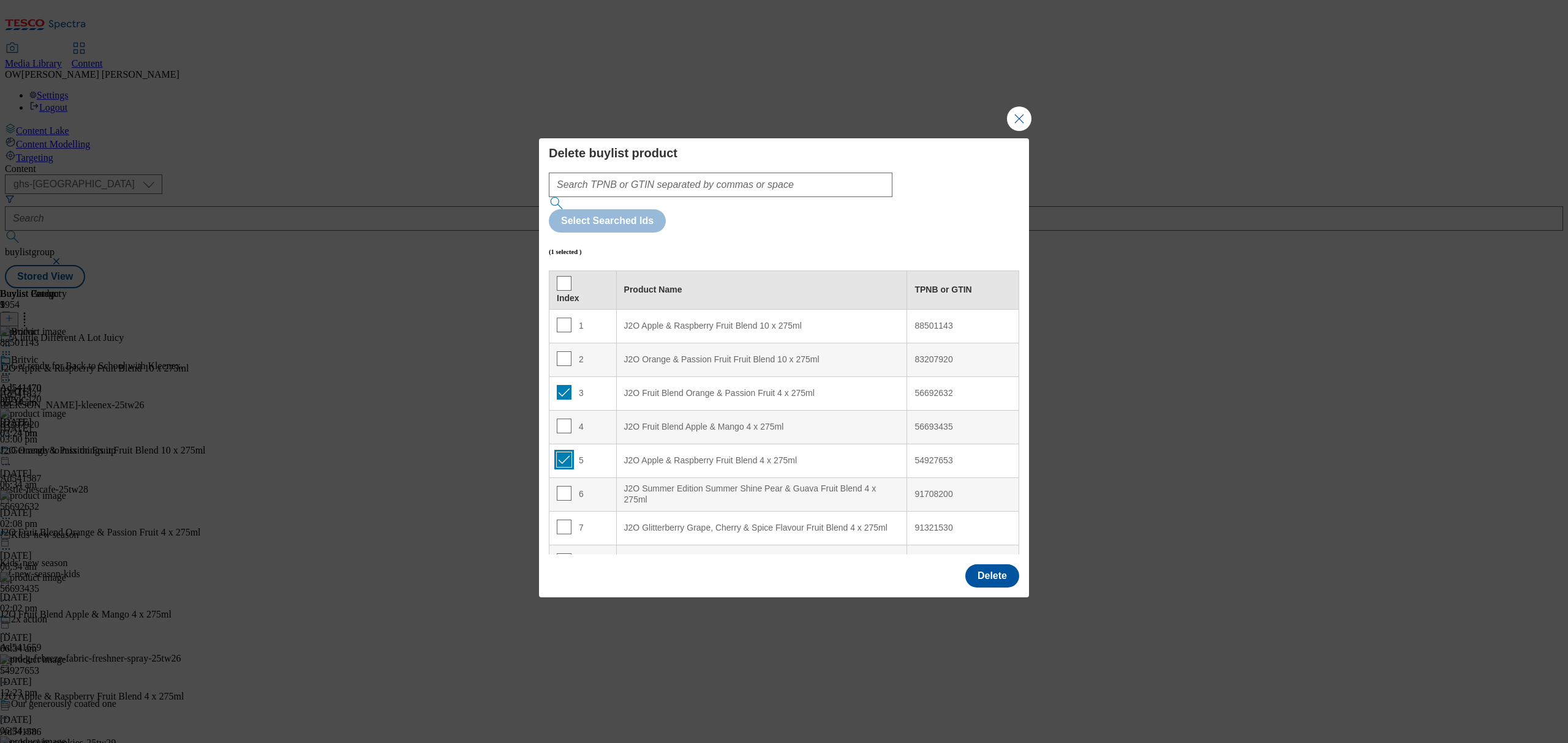
checkbox input "true"
click at [566, 418] on input "Modal" at bounding box center [564, 425] width 15 height 15
checkbox input "true"
click at [990, 564] on button "Delete" at bounding box center [992, 576] width 54 height 23
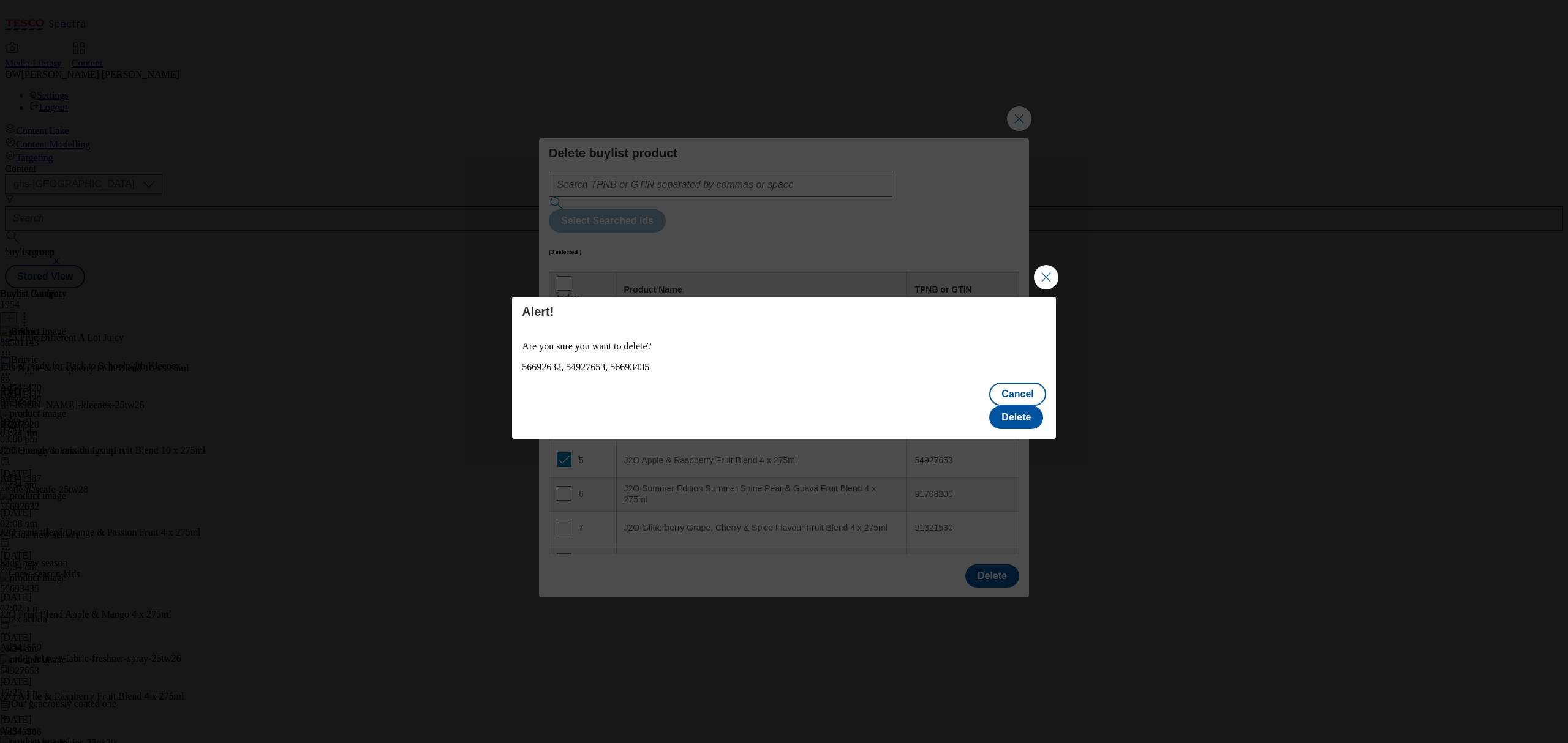
click at [1015, 391] on div "Cancel Delete" at bounding box center [784, 407] width 544 height 64
click at [1018, 406] on button "Delete" at bounding box center [1015, 418] width 54 height 23
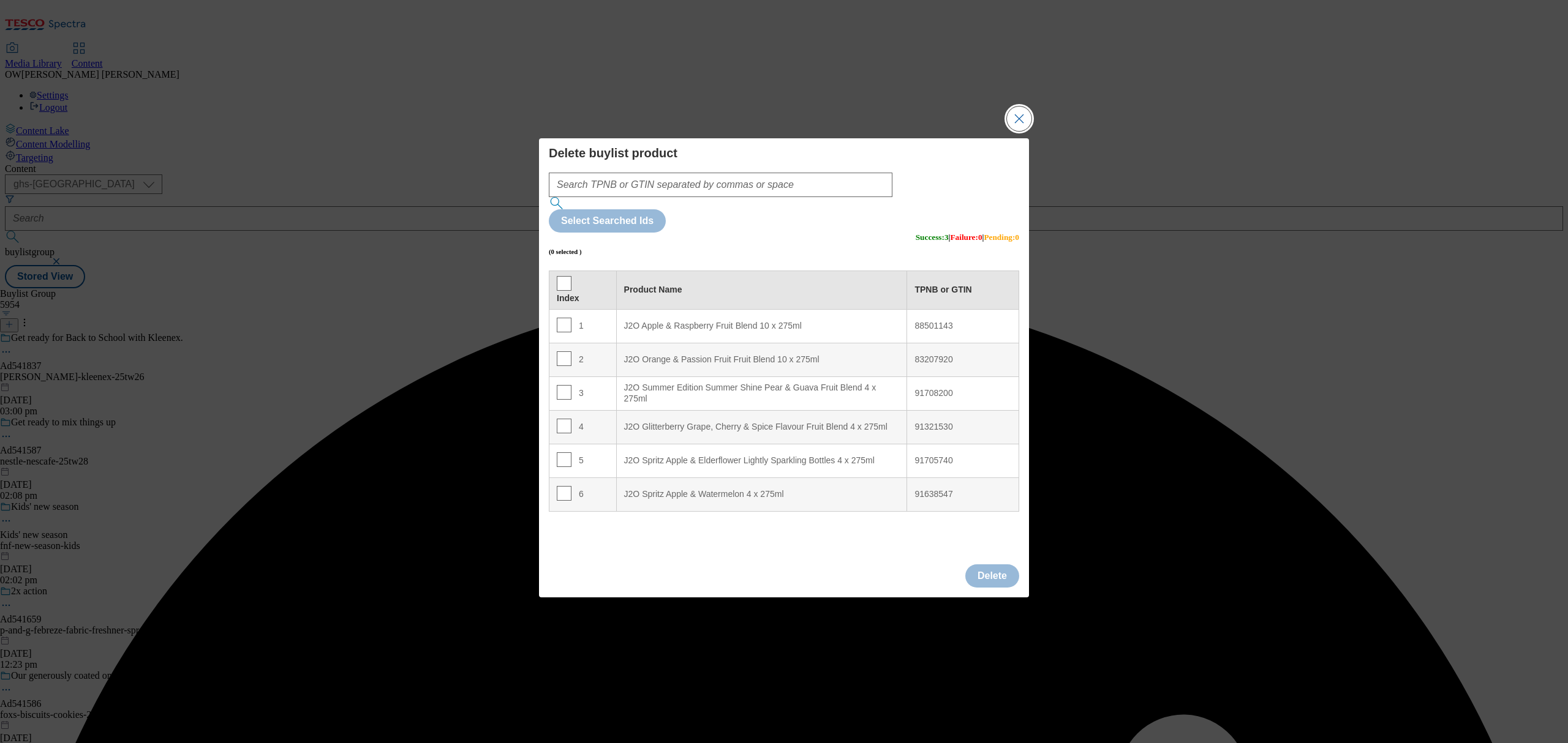
click at [1020, 131] on button "Close Modal" at bounding box center [1019, 119] width 25 height 25
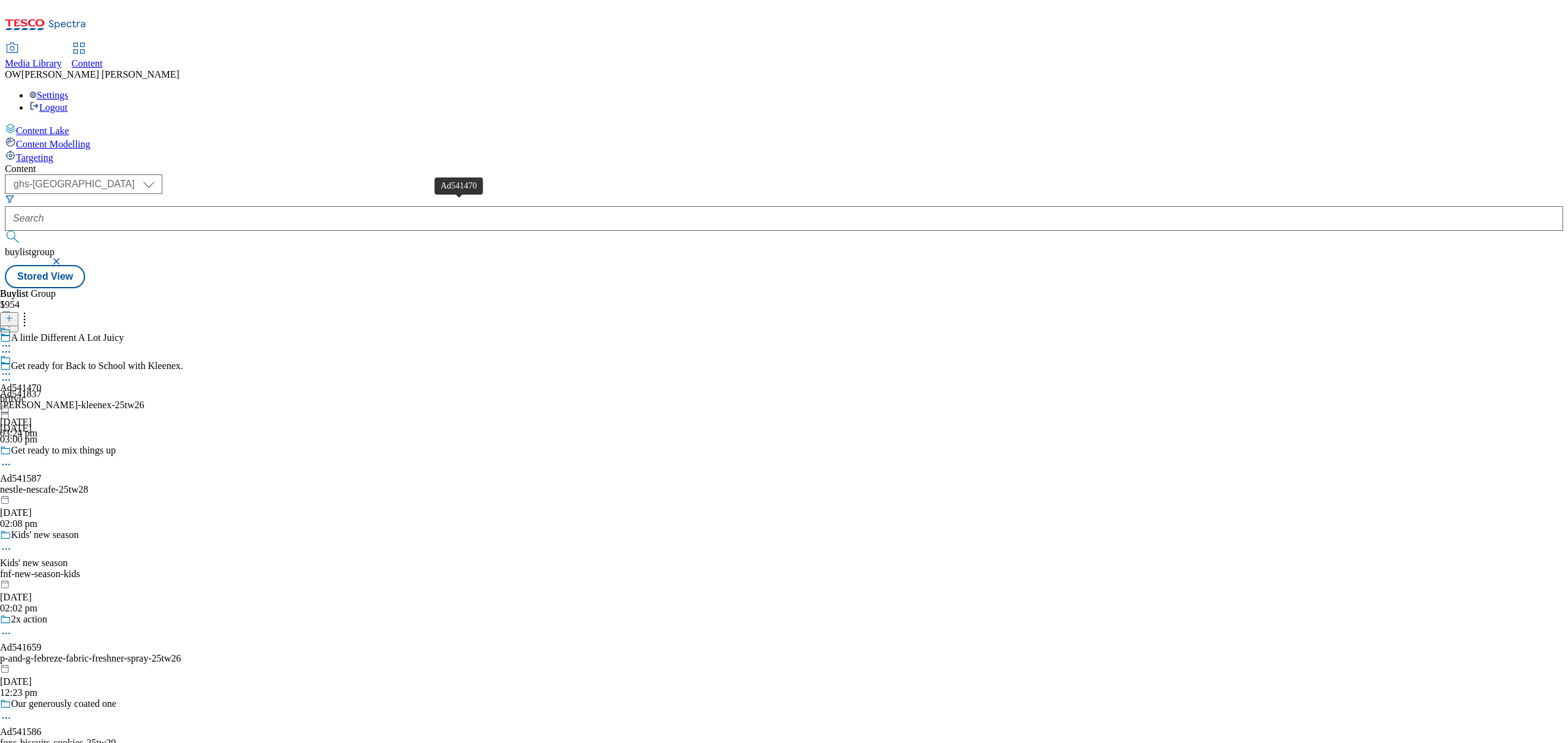
click at [42, 383] on div "Ad541470" at bounding box center [21, 388] width 42 height 11
click at [11, 355] on icon at bounding box center [5, 360] width 11 height 11
click at [67, 326] on div "Britvic Ad541470 britvic-j20 13 Aug 2025 03:24 pm" at bounding box center [33, 368] width 67 height 85
click at [38, 355] on span "Britvic" at bounding box center [24, 361] width 27 height 13
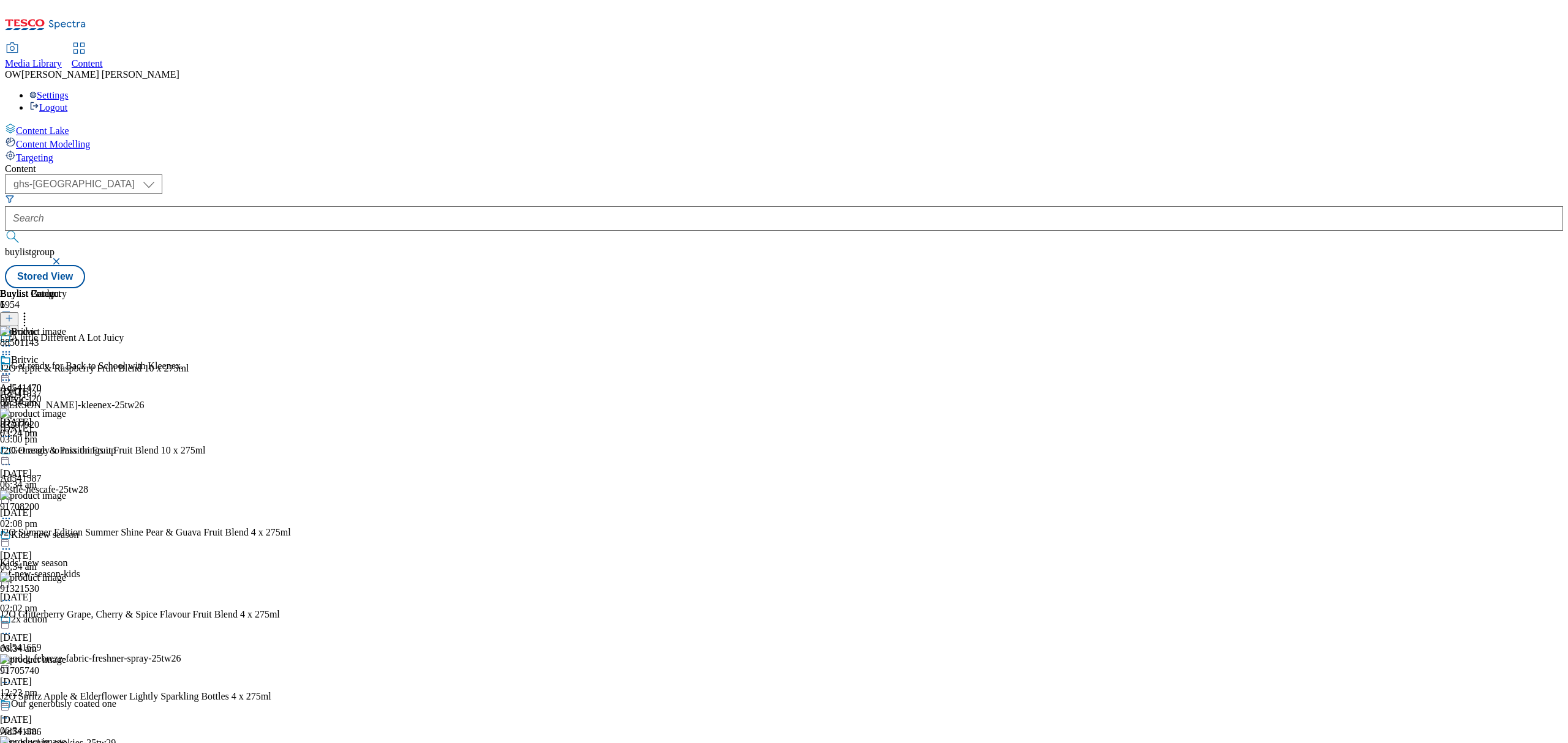
click at [19, 314] on div at bounding box center [9, 319] width 19 height 10
click at [19, 312] on button at bounding box center [9, 319] width 19 height 14
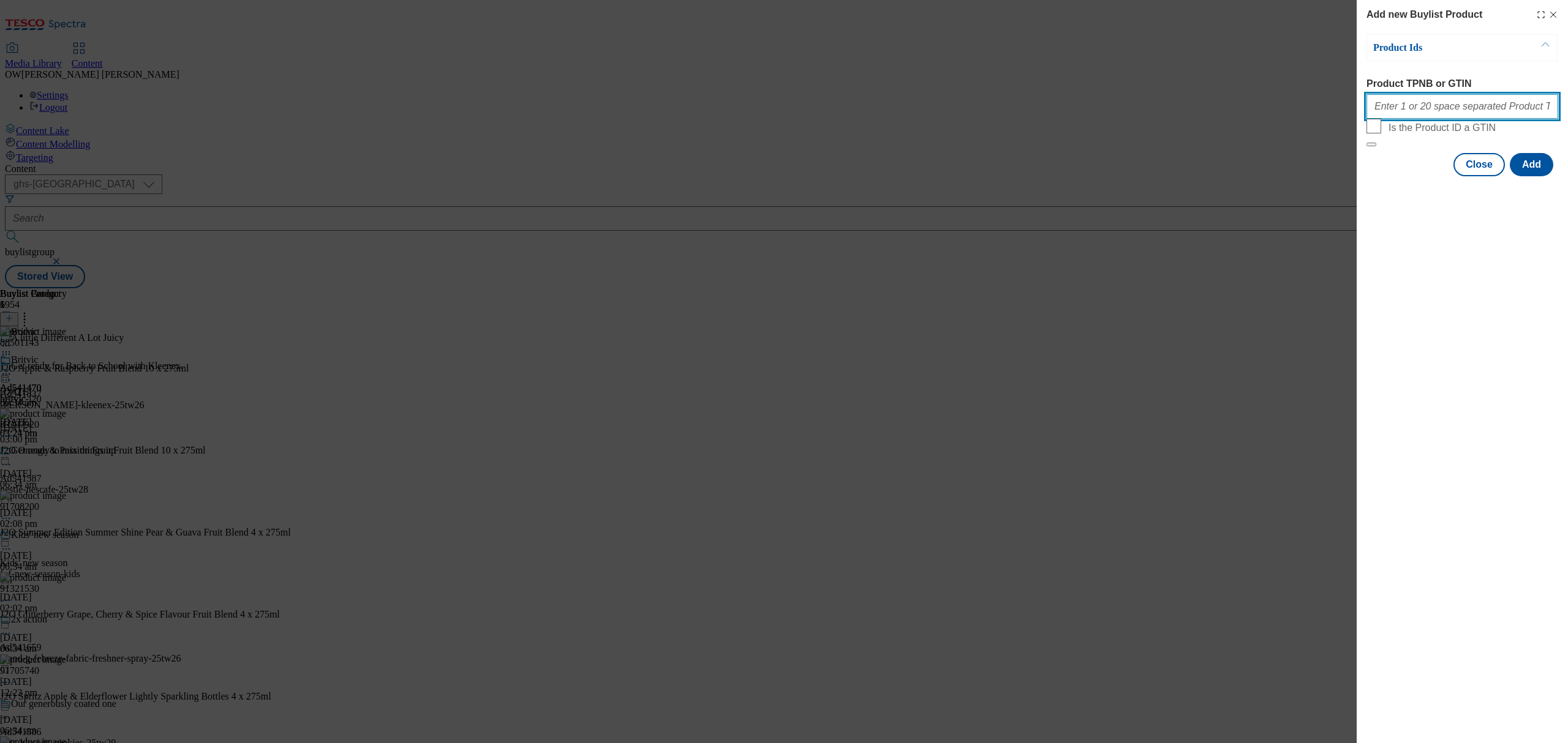
click at [1435, 104] on input "Product TPNB or GTIN" at bounding box center [1462, 106] width 192 height 25
paste input "56693435 54927653 56692632"
type input "56693435 54927653 56692632"
click at [1539, 176] on button "Add" at bounding box center [1531, 165] width 43 height 23
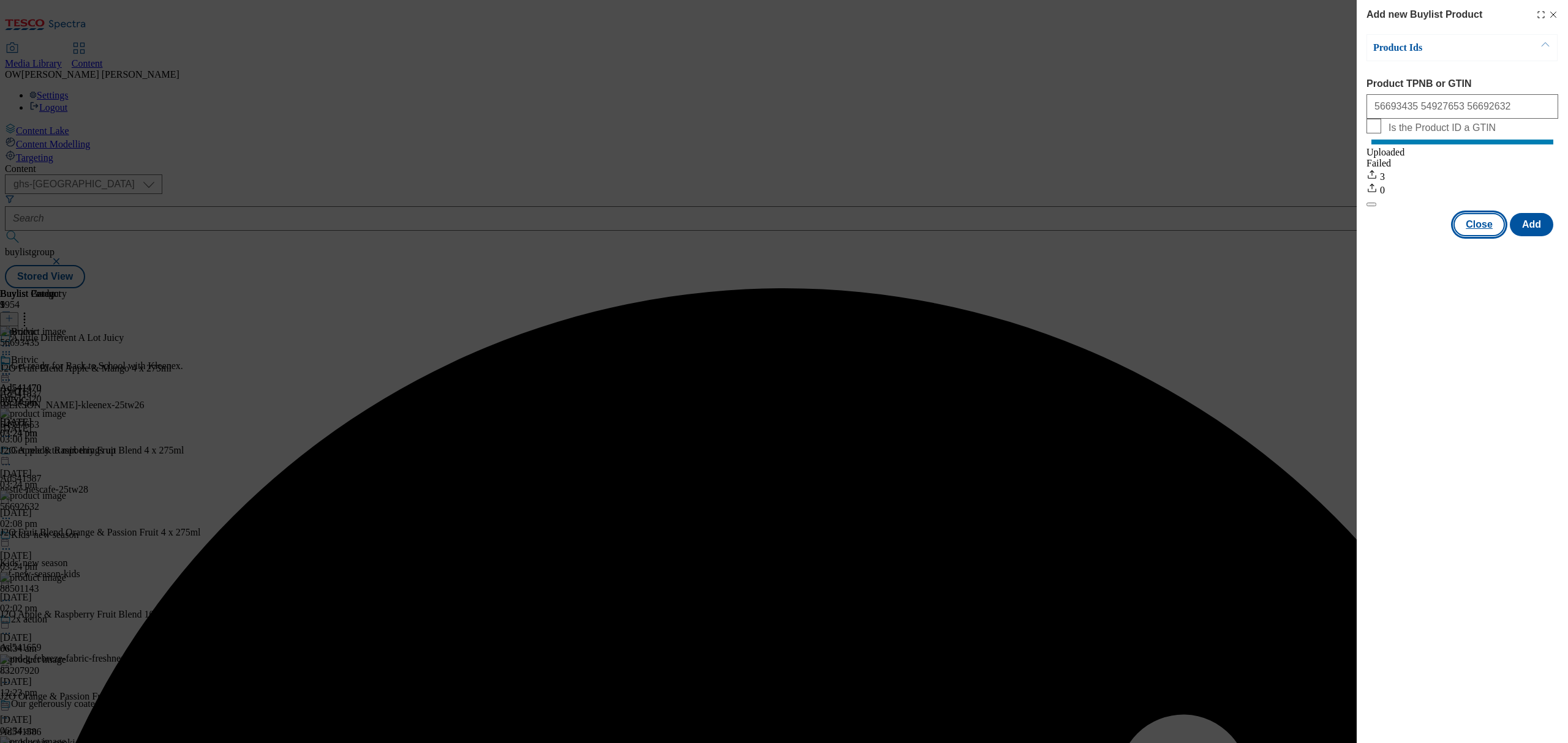
click at [1490, 231] on button "Close" at bounding box center [1479, 224] width 51 height 23
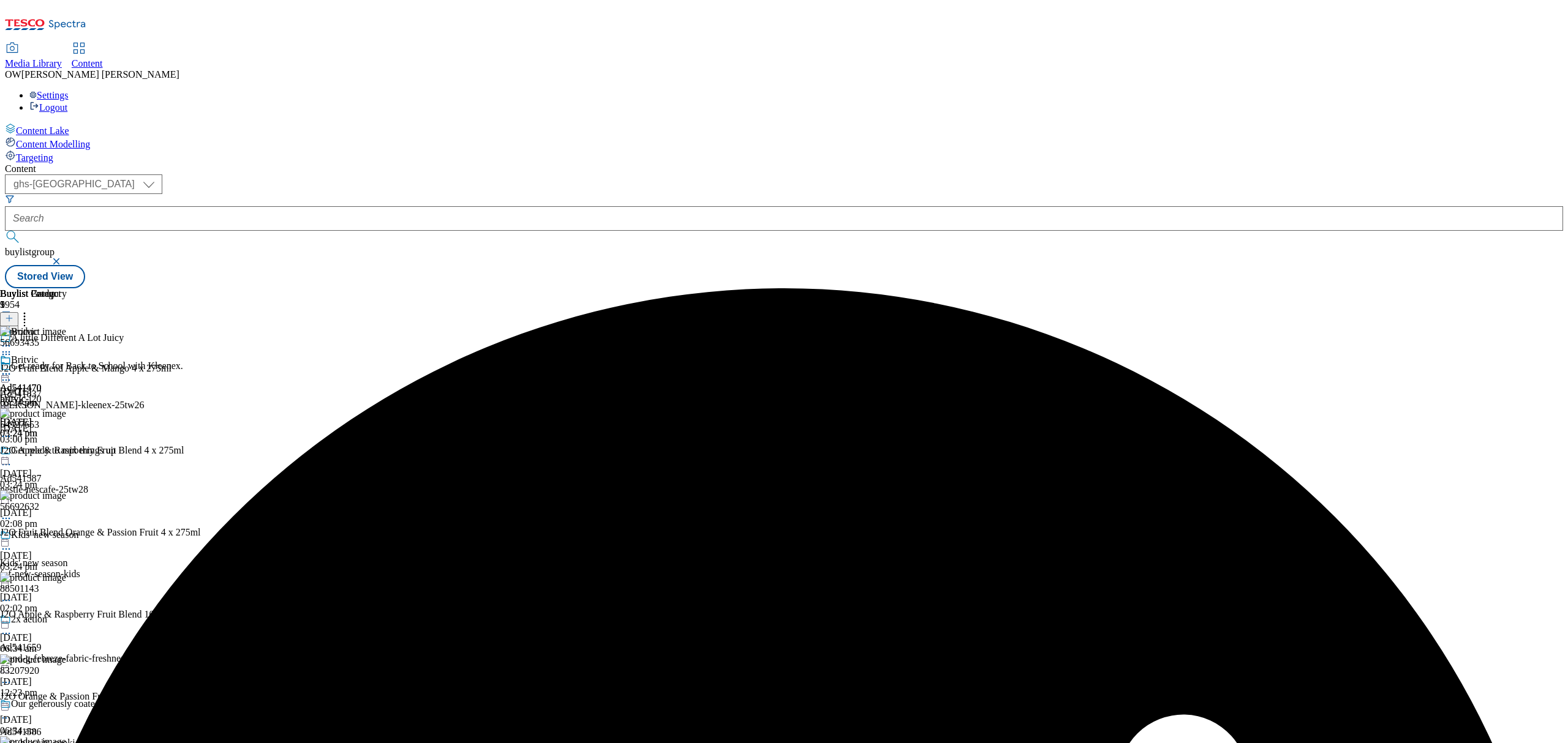
click at [12, 368] on icon at bounding box center [6, 374] width 12 height 12
click at [67, 452] on span "Preview" at bounding box center [52, 457] width 29 height 9
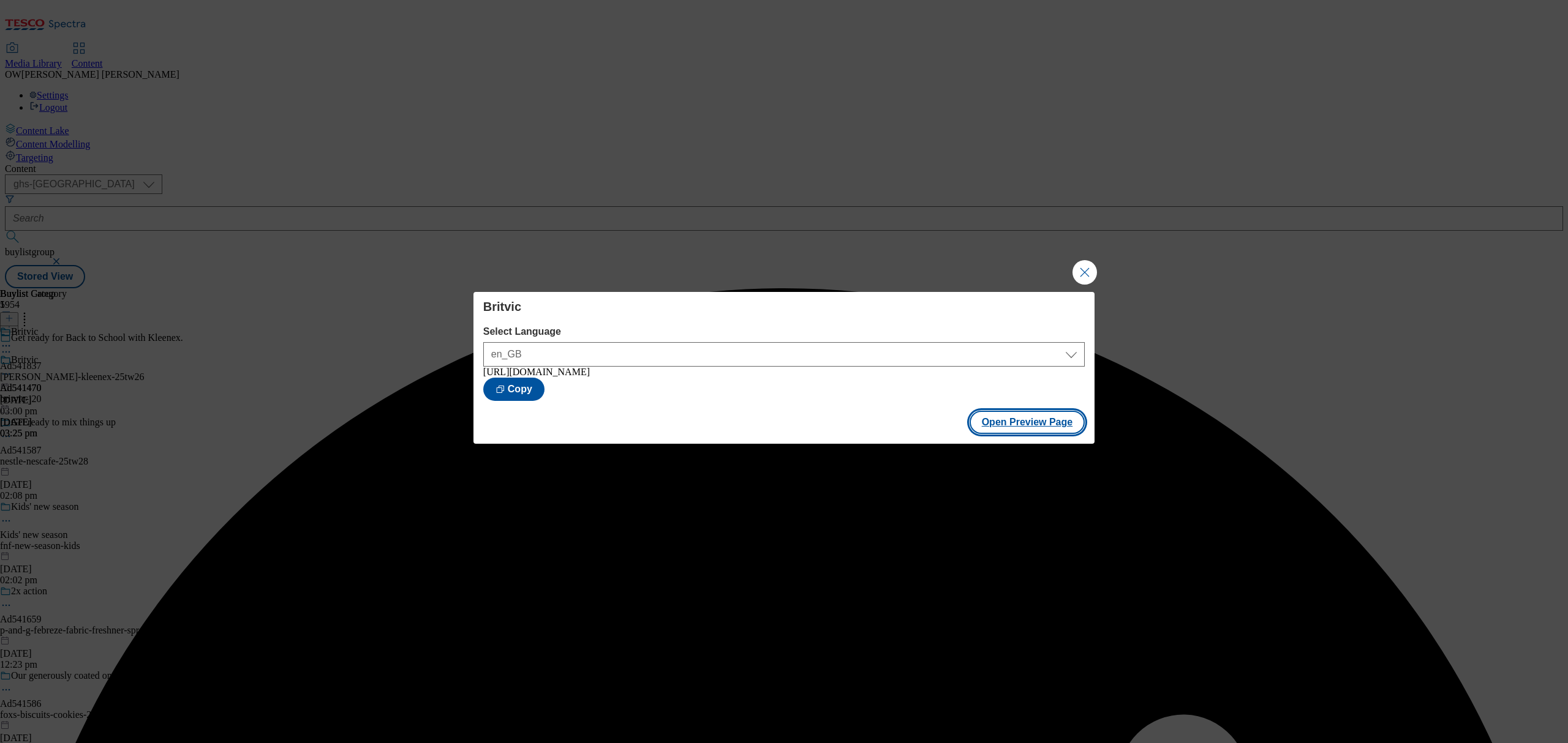
click at [1040, 425] on button "Open Preview Page" at bounding box center [1027, 422] width 116 height 23
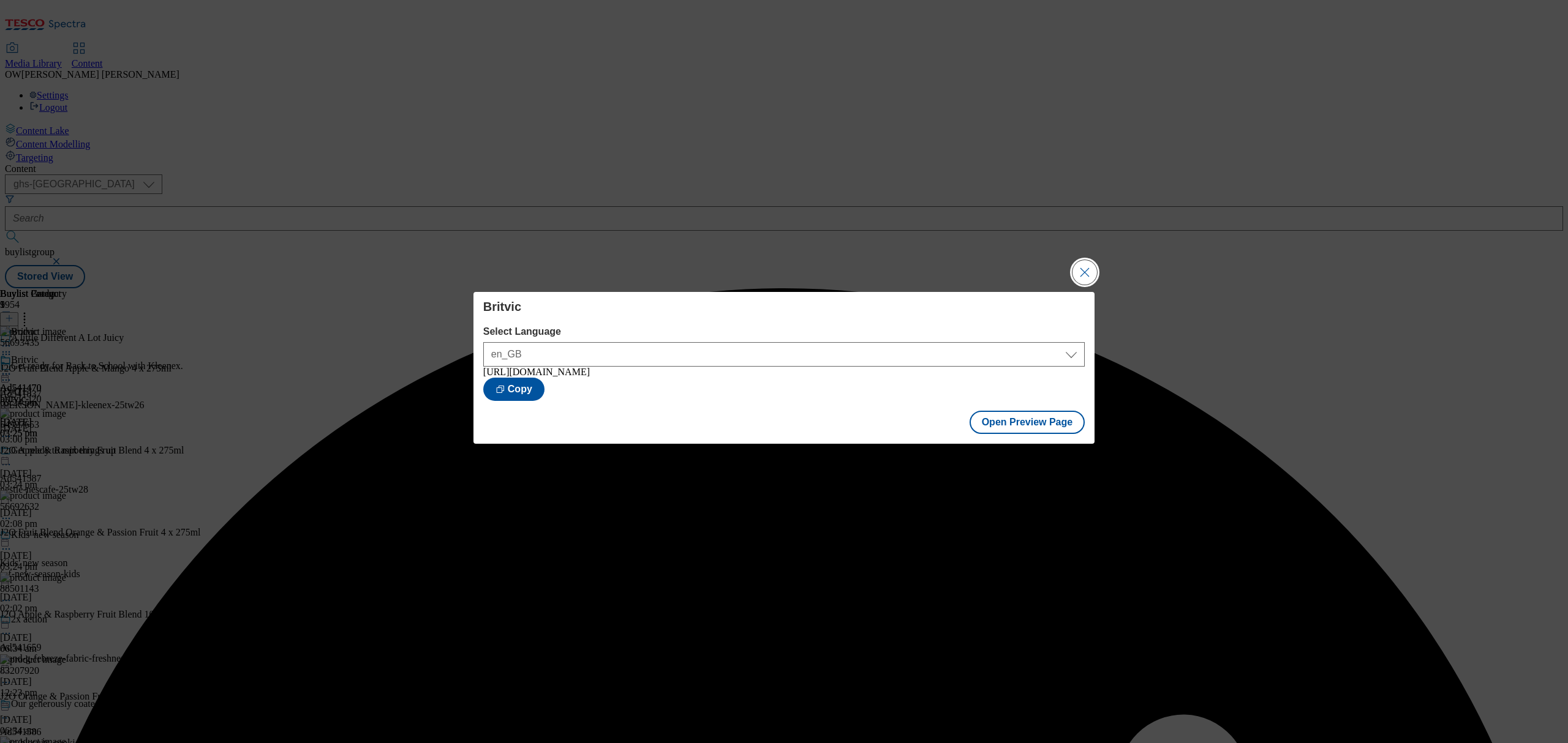
click at [1086, 261] on button "Close Modal" at bounding box center [1085, 273] width 25 height 25
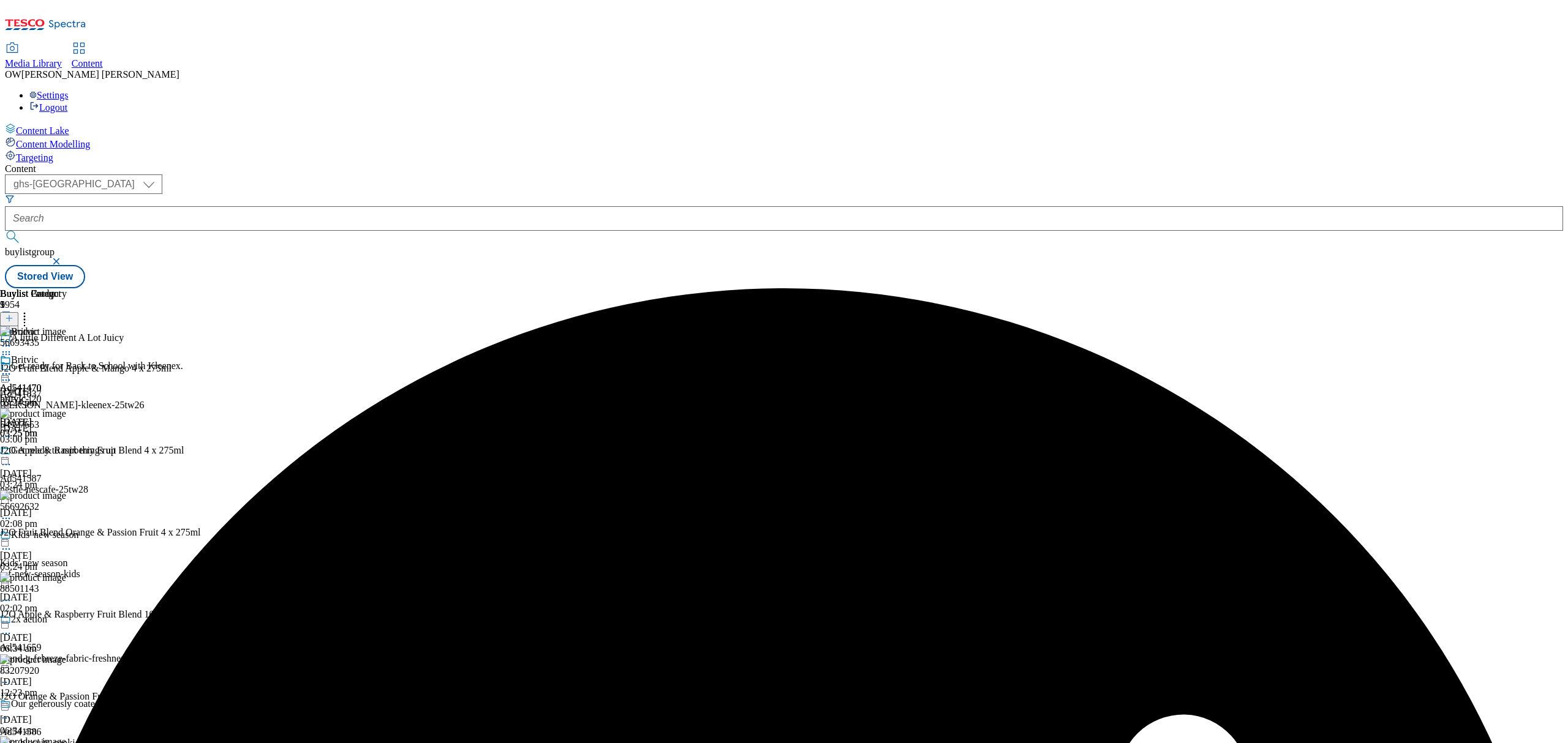
click at [12, 368] on icon at bounding box center [6, 374] width 12 height 12
click at [65, 494] on span "Publish" at bounding box center [51, 498] width 27 height 9
